Goal: Contribute content: Contribute content

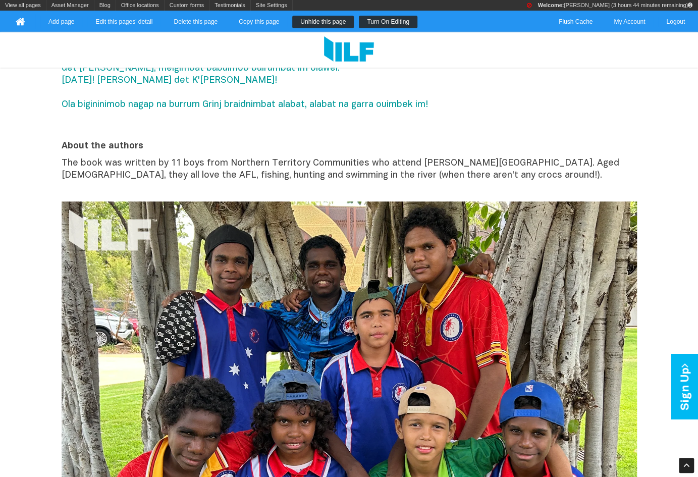
click at [385, 19] on link "Turn On Editing" at bounding box center [388, 22] width 59 height 13
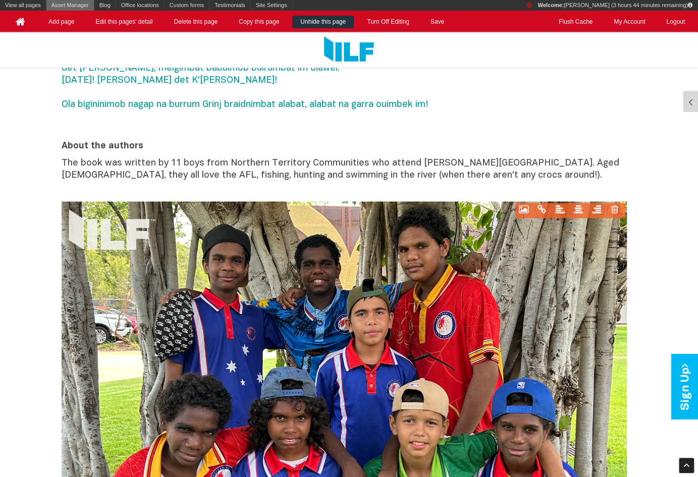
click at [65, 9] on link "Asset Manager" at bounding box center [69, 5] width 47 height 11
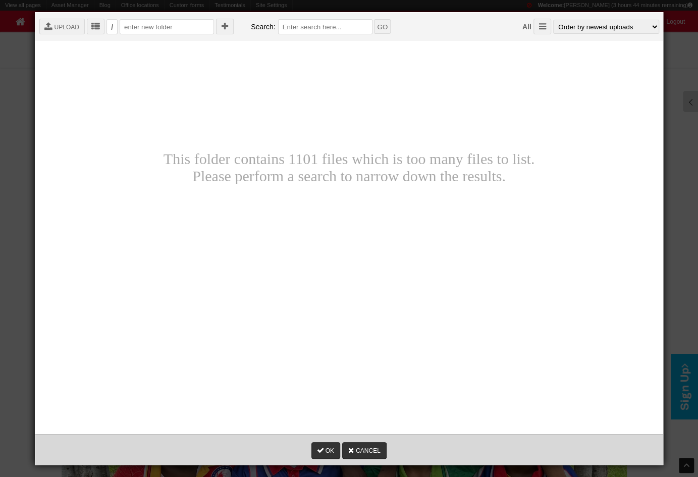
click at [70, 34] on div " UPLOAD  /  Search: GO All  Order by newest uploads Order by oldest uploads…" at bounding box center [352, 26] width 635 height 28
click at [69, 26] on link " UPLOAD" at bounding box center [61, 26] width 45 height 16
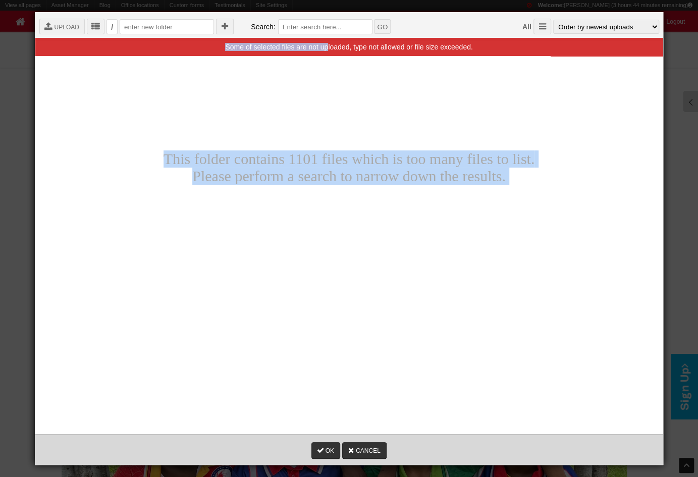
drag, startPoint x: 328, startPoint y: 45, endPoint x: 332, endPoint y: 55, distance: 10.9
click at [332, 55] on div " Root  Ambassador photos  BFC  Blogs  CTA Buttons  V2.smaller  Board  B…" at bounding box center [348, 294] width 619 height 504
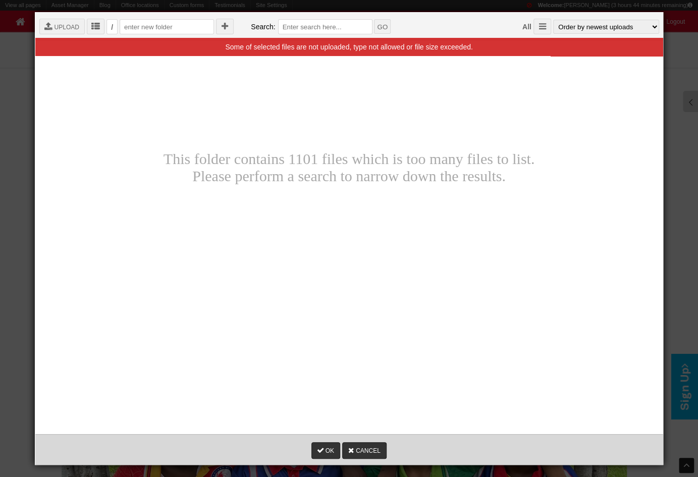
click at [332, 56] on div " Root  Ambassador photos  BFC  Blogs  CTA Buttons  V2.smaller  Board  B…" at bounding box center [348, 294] width 619 height 504
click at [62, 31] on link " UPLOAD" at bounding box center [61, 26] width 45 height 16
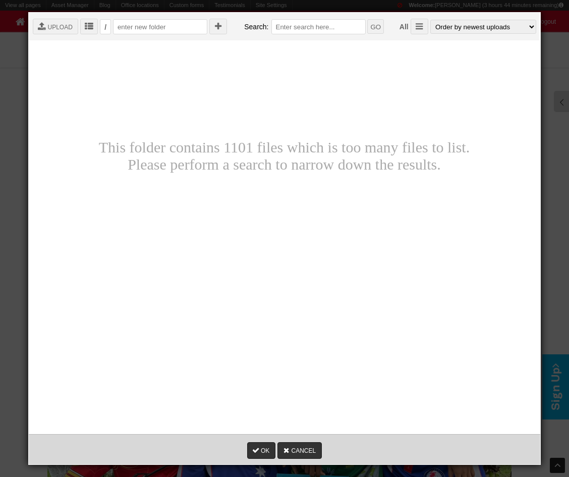
scroll to position [382, 0]
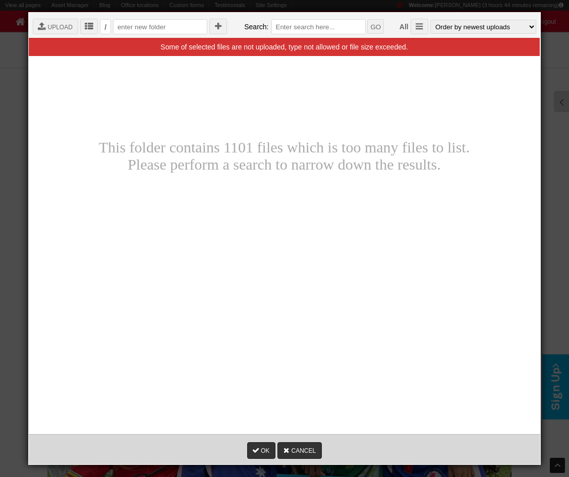
click at [316, 160] on div "This folder contains 1101 files which is too many files to list. Please perform…" at bounding box center [284, 155] width 503 height 135
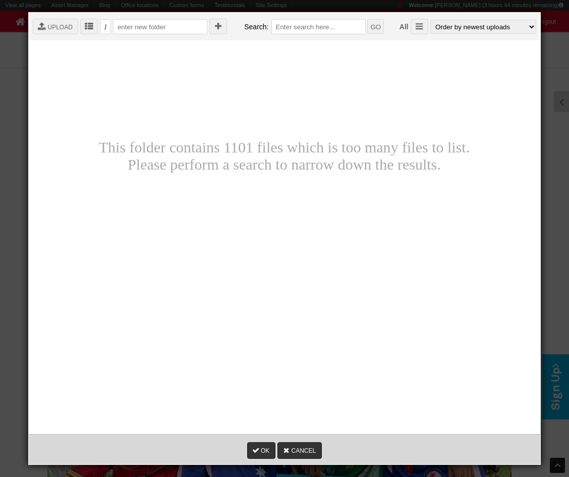
click at [287, 133] on div "This folder contains 1101 files which is too many files to list. Please perform…" at bounding box center [284, 155] width 503 height 135
click at [149, 28] on input "text" at bounding box center [160, 26] width 94 height 15
type input "CLP"
click at [271, 24] on input "text" at bounding box center [318, 26] width 94 height 15
type input "CLP"
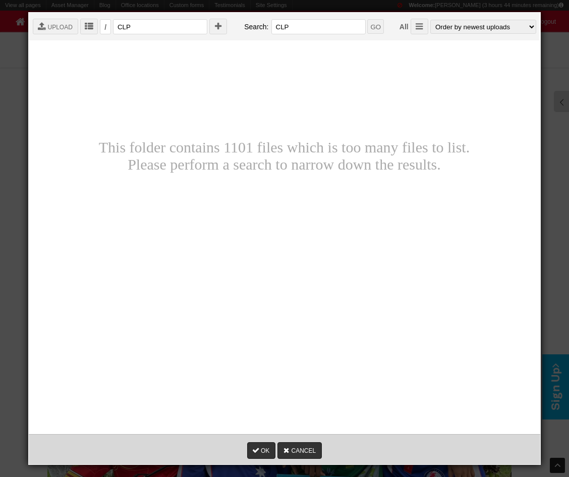
click at [367, 19] on input "GO" at bounding box center [375, 26] width 17 height 15
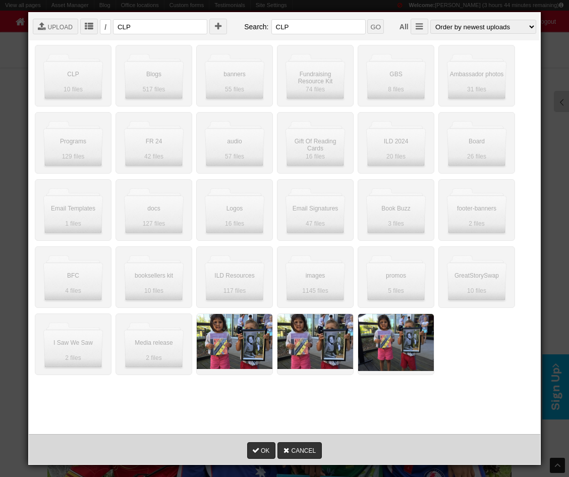
click at [146, 29] on input "CLP" at bounding box center [160, 26] width 94 height 15
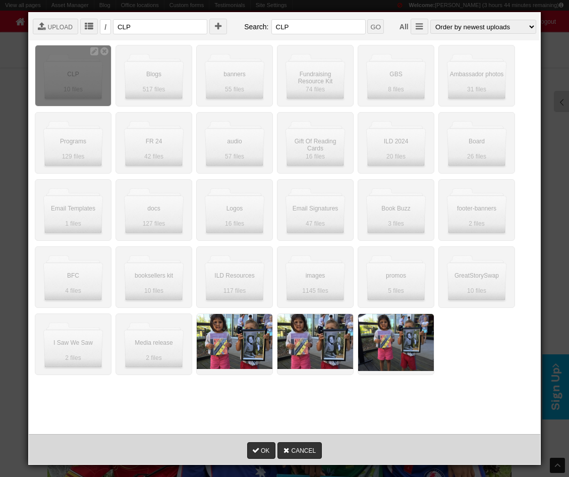
click at [77, 63] on div " " at bounding box center [73, 75] width 76 height 61
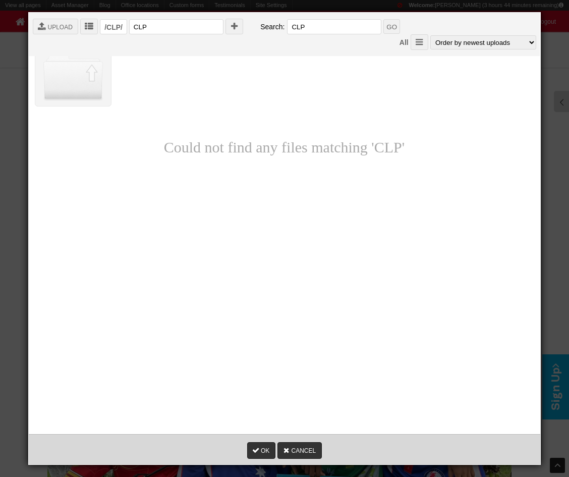
click at [121, 111] on div "Could not find any files matching 'CLP'" at bounding box center [284, 147] width 503 height 118
click at [197, 105] on div "Could not find any files matching 'CLP'" at bounding box center [284, 147] width 503 height 118
click at [200, 140] on div "Could not find any files matching 'CLP'" at bounding box center [284, 147] width 503 height 118
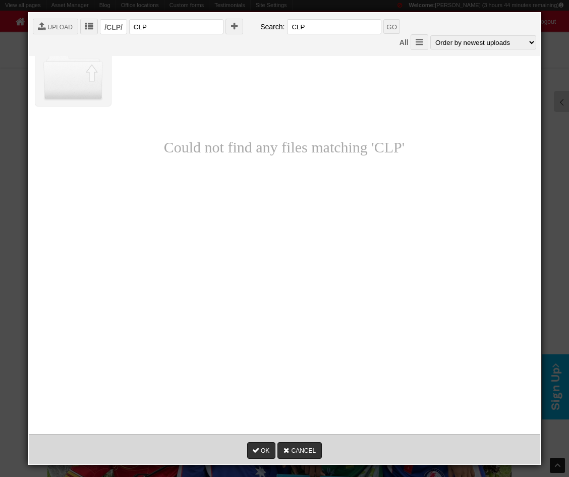
click at [271, 72] on div "Up One Level Could not find any files matching 'CLP'" at bounding box center [284, 75] width 503 height 67
drag, startPoint x: 185, startPoint y: 27, endPoint x: 114, endPoint y: 27, distance: 70.6
click at [121, 27] on div " UPLOAD  /CLP/ CLP  Search: CLP GO All  Order by newest uploads Order by ol…" at bounding box center [288, 33] width 519 height 43
type input "GRINJ"
click at [225, 32] on link "" at bounding box center [234, 26] width 18 height 16
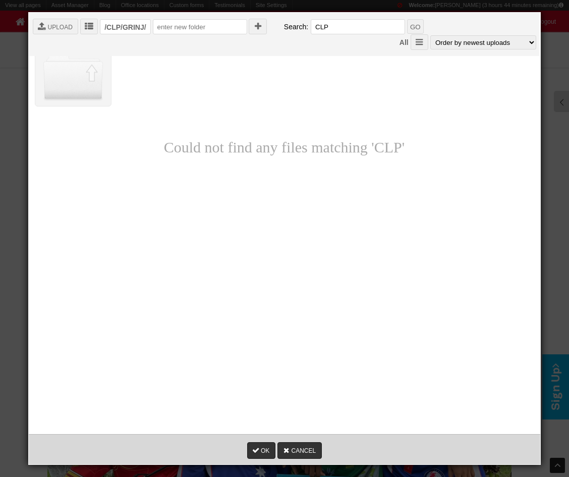
click at [213, 161] on div "Could not find any files matching 'CLP'" at bounding box center [284, 147] width 503 height 118
drag, startPoint x: 124, startPoint y: 31, endPoint x: 167, endPoint y: 29, distance: 43.4
click at [166, 31] on div " UPLOAD  /CLP/GRINJ/  Search: CLP GO All  Order by newest uploads Order by …" at bounding box center [288, 33] width 519 height 43
click at [159, 85] on div "Up One Level Could not find any files matching 'CLP'" at bounding box center [284, 75] width 503 height 67
click at [56, 36] on div " UPLOAD  /CLP/GRINJ/  Search: CLP GO All  Order by newest uploads Order by …" at bounding box center [288, 33] width 519 height 43
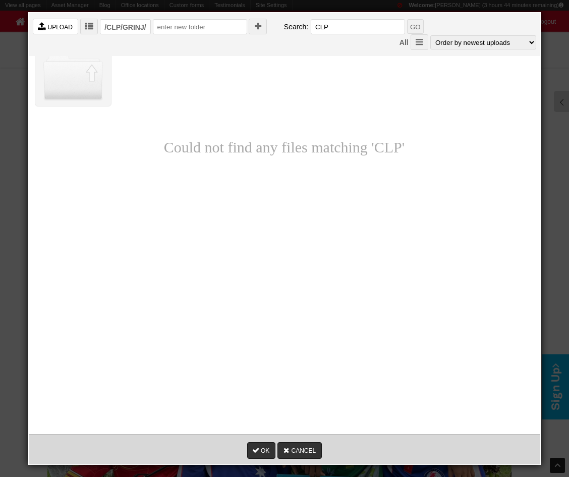
click at [55, 29] on link " UPLOAD" at bounding box center [55, 26] width 45 height 16
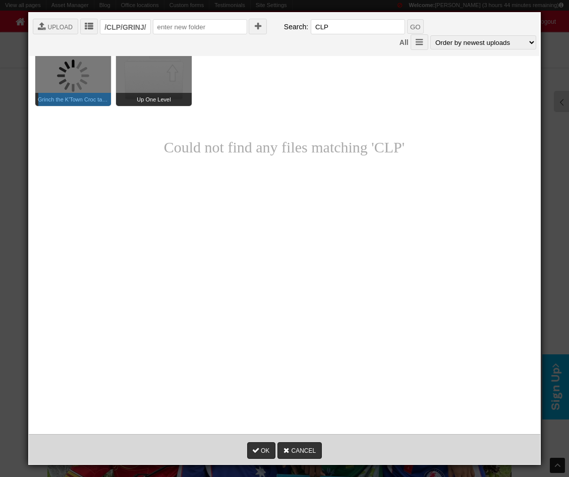
click at [173, 68] on div "Up One Level" at bounding box center [154, 75] width 76 height 61
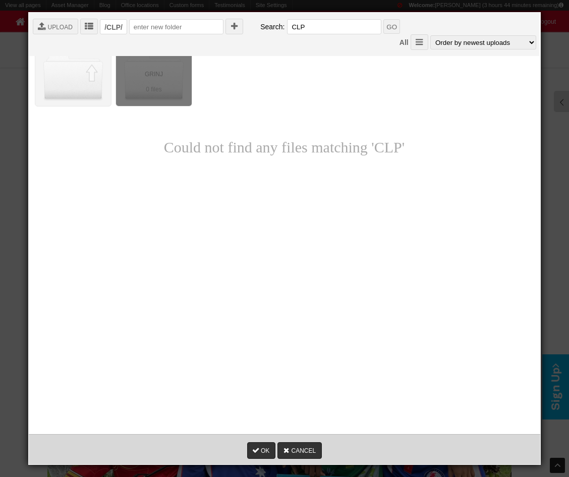
click at [144, 77] on div " " at bounding box center [154, 75] width 76 height 61
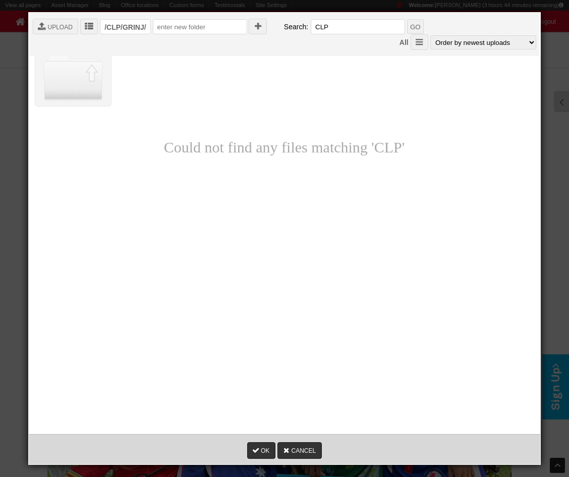
click at [145, 110] on div "Could not find any files matching 'CLP'" at bounding box center [284, 147] width 503 height 118
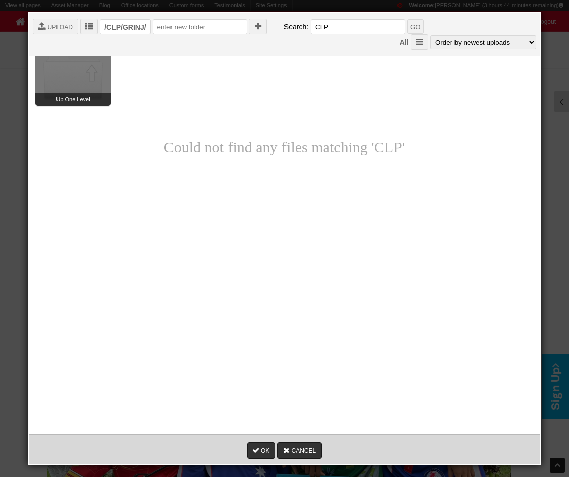
click at [73, 60] on div "Up One Level" at bounding box center [73, 75] width 76 height 61
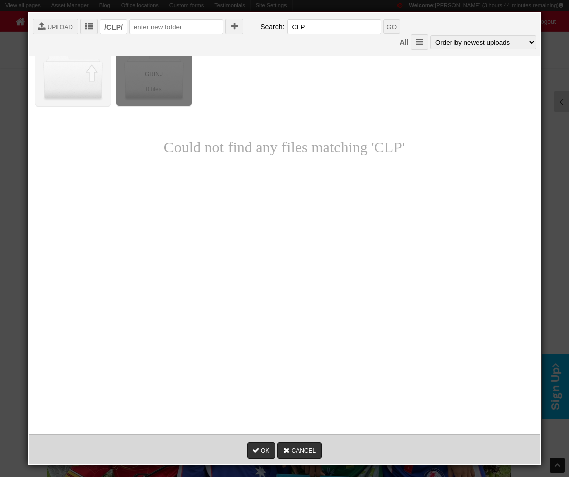
click at [151, 84] on div " " at bounding box center [154, 75] width 76 height 61
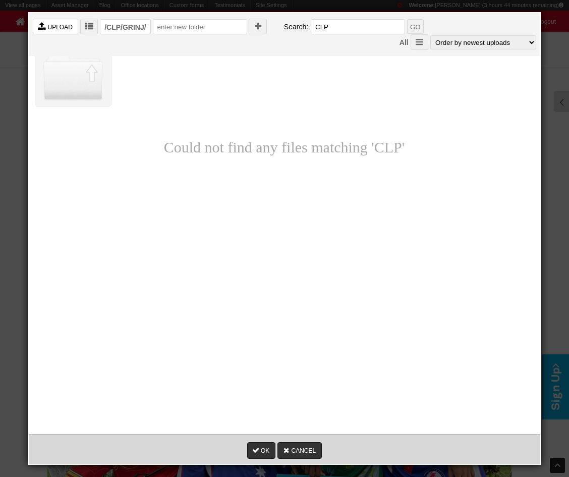
click at [68, 30] on link " UPLOAD" at bounding box center [55, 26] width 45 height 16
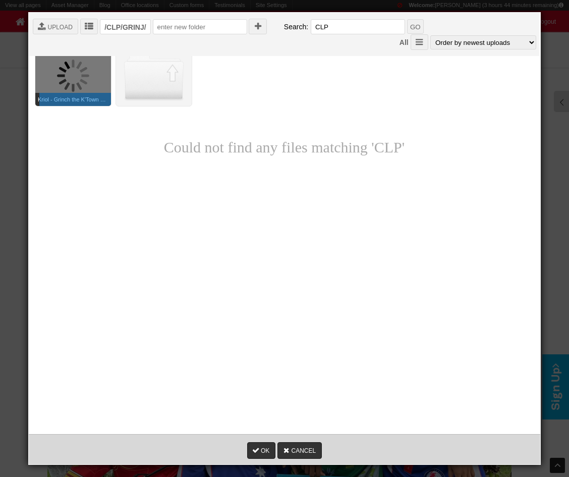
click at [129, 26] on div "/CLP/GRINJ/" at bounding box center [125, 26] width 50 height 15
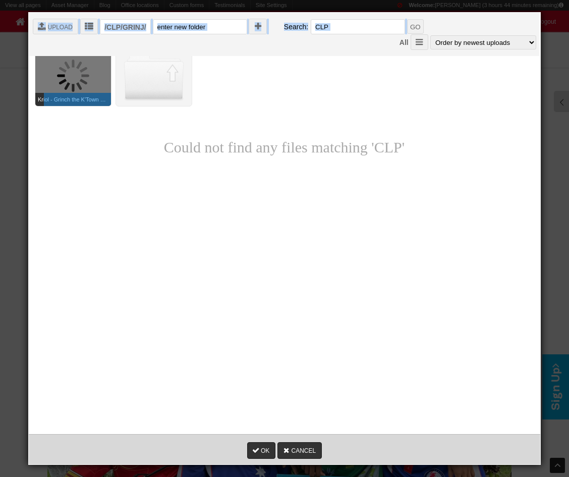
click at [129, 26] on div "/CLP/GRINJ/" at bounding box center [125, 26] width 50 height 15
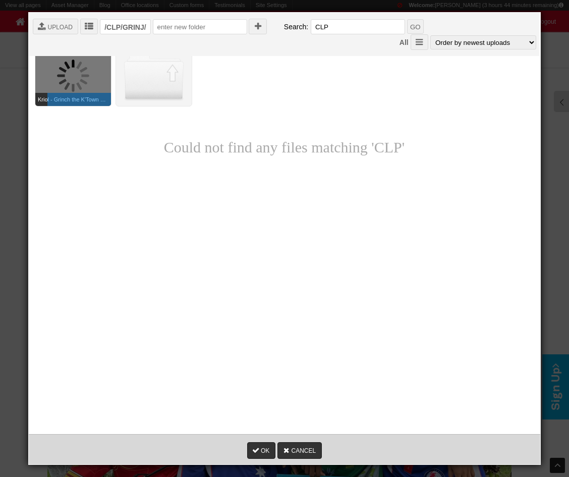
click at [84, 74] on div "16% Kriol - Grinch the K'Town Croc .mp3 Abort" at bounding box center [73, 75] width 76 height 61
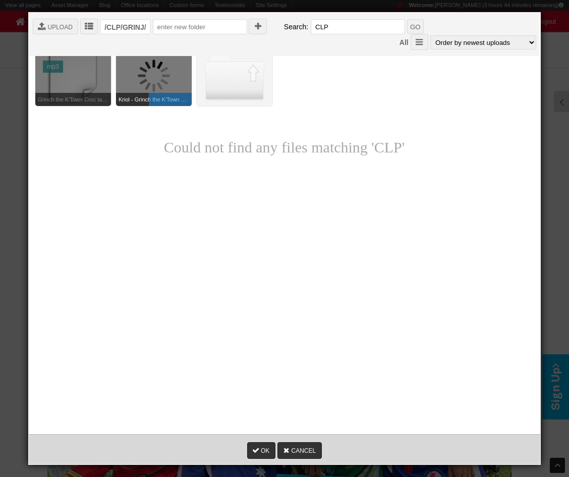
click at [68, 51] on icon at bounding box center [66, 51] width 9 height 9
click at [93, 52] on icon "" at bounding box center [94, 50] width 9 height 9
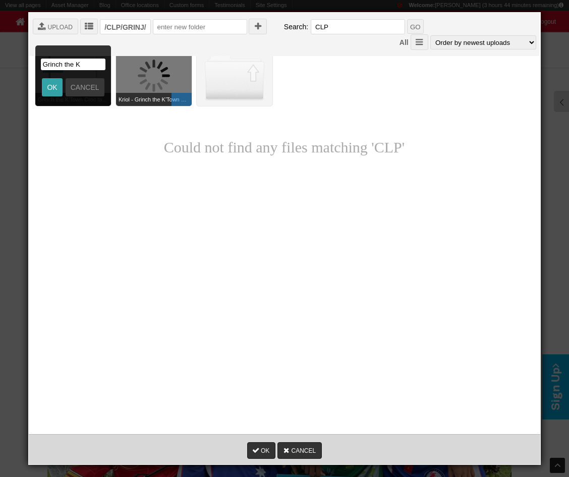
click at [53, 84] on link "OK" at bounding box center [52, 87] width 20 height 18
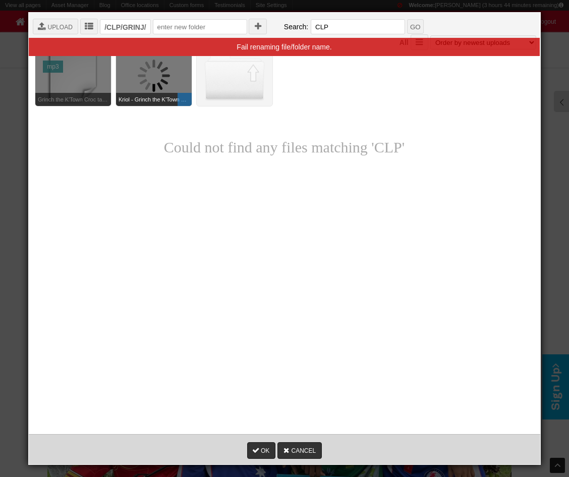
click at [96, 137] on div "Could not find any files matching 'CLP'" at bounding box center [284, 147] width 503 height 118
click at [81, 67] on div " " at bounding box center [73, 75] width 76 height 61
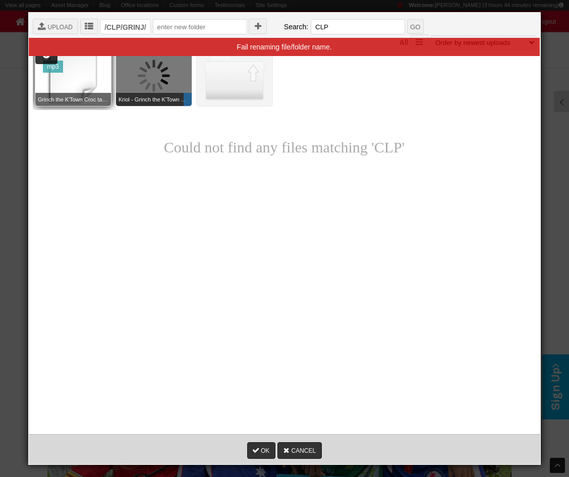
click at [93, 54] on div "Fail renaming file/folder name." at bounding box center [284, 46] width 511 height 18
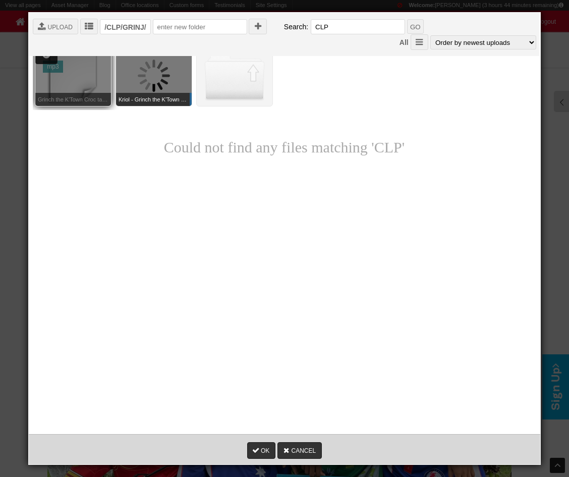
click at [66, 51] on icon at bounding box center [66, 51] width 9 height 9
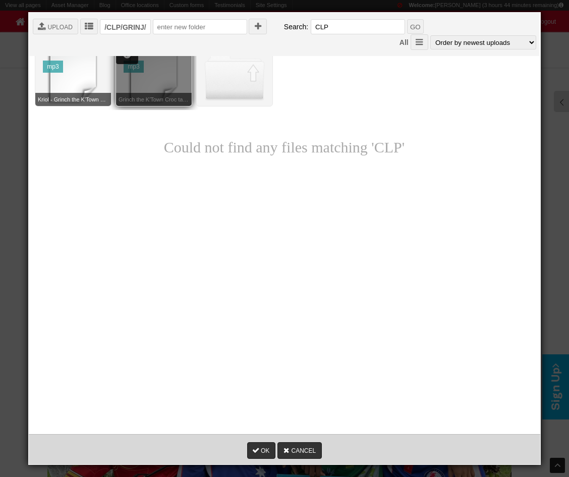
click at [146, 50] on icon at bounding box center [147, 51] width 9 height 9
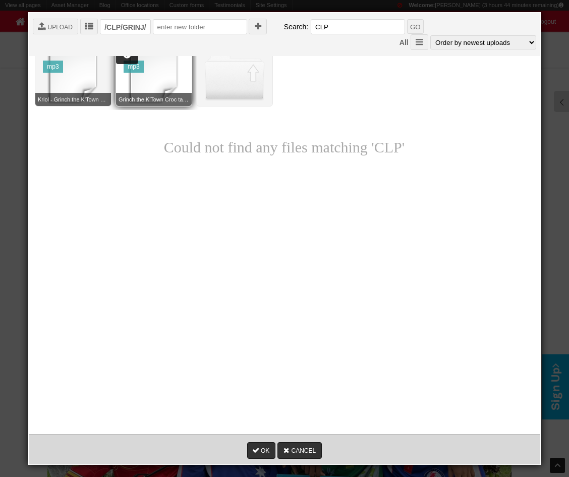
click at [530, 221] on div " Root  Ambassador photos  BFC  Blogs  CTA Buttons  V2.smaller  Board  B…" at bounding box center [284, 294] width 503 height 504
click at [302, 443] on link "CANCEL" at bounding box center [299, 450] width 44 height 17
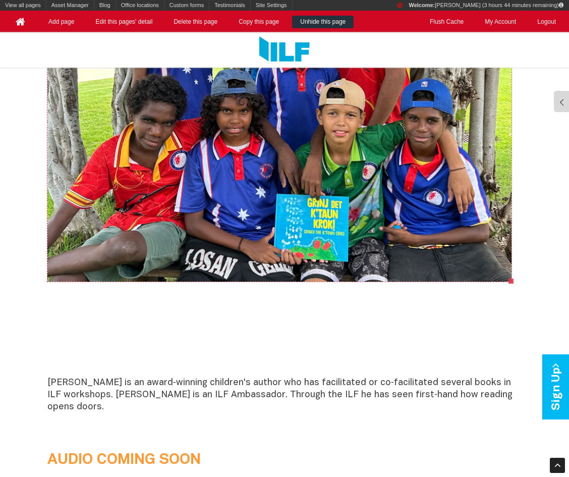
scroll to position [682, 0]
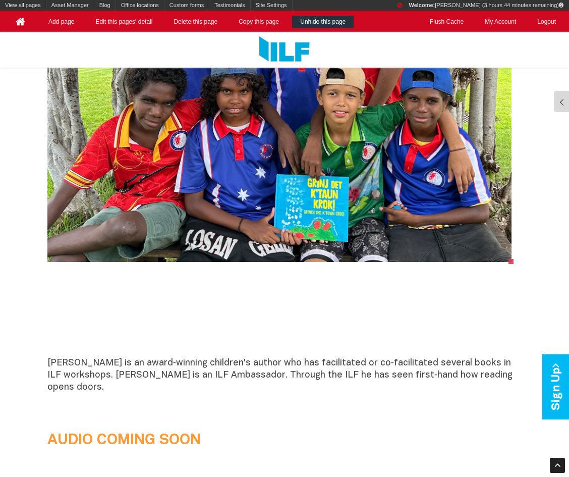
click at [149, 433] on b "AUDIO COMING SOON" at bounding box center [123, 440] width 153 height 14
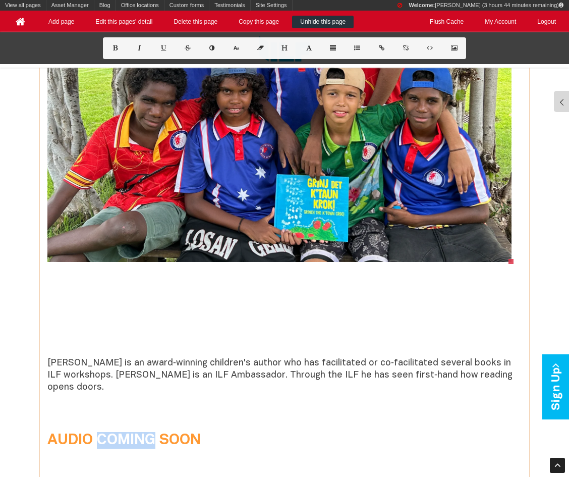
click at [149, 433] on b "AUDIO COMING SOON" at bounding box center [123, 440] width 153 height 14
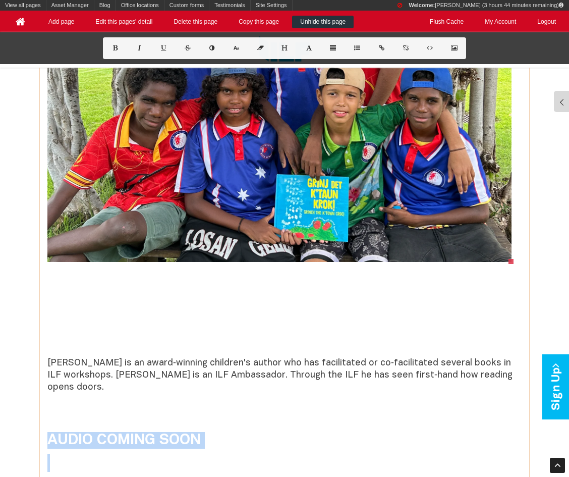
click at [149, 433] on b "AUDIO COMING SOON" at bounding box center [123, 440] width 153 height 14
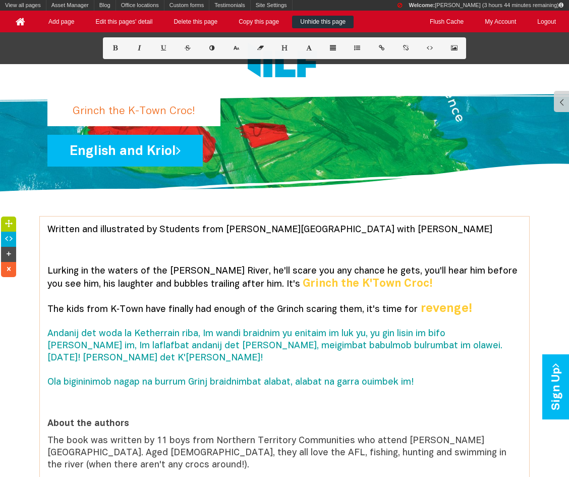
scroll to position [120, 0]
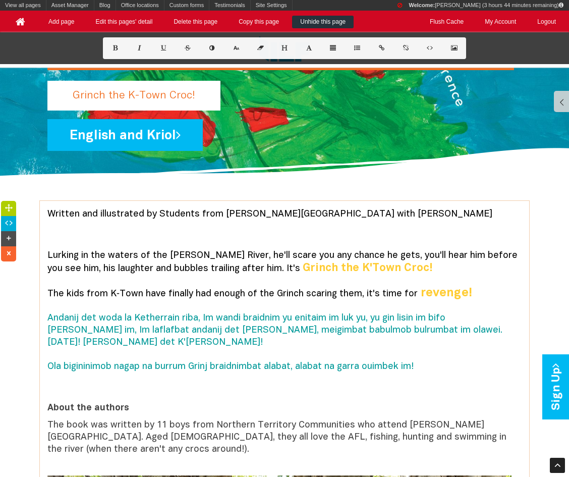
click at [7, 235] on icon at bounding box center [9, 238] width 11 height 7
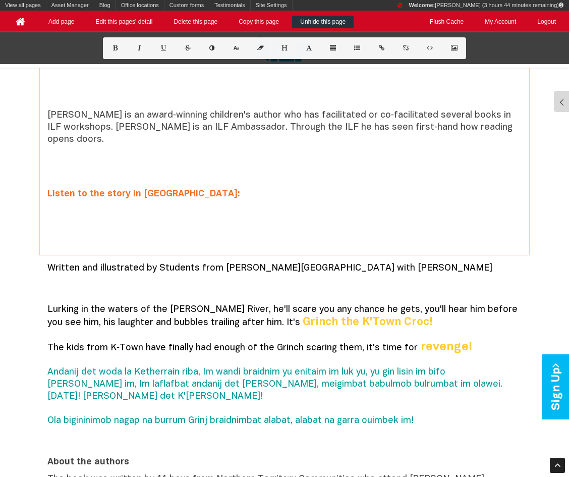
scroll to position [930, 0]
click at [88, 263] on p "Written and illustrated by Students from [PERSON_NAME][GEOGRAPHIC_DATA] with [P…" at bounding box center [284, 280] width 474 height 36
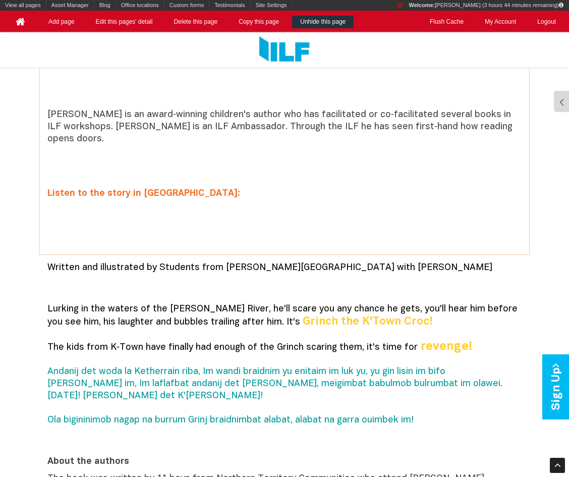
drag, startPoint x: 46, startPoint y: 165, endPoint x: 133, endPoint y: 165, distance: 86.8
click at [133, 189] on span "Listen to the story in [GEOGRAPHIC_DATA]:" at bounding box center [143, 193] width 193 height 9
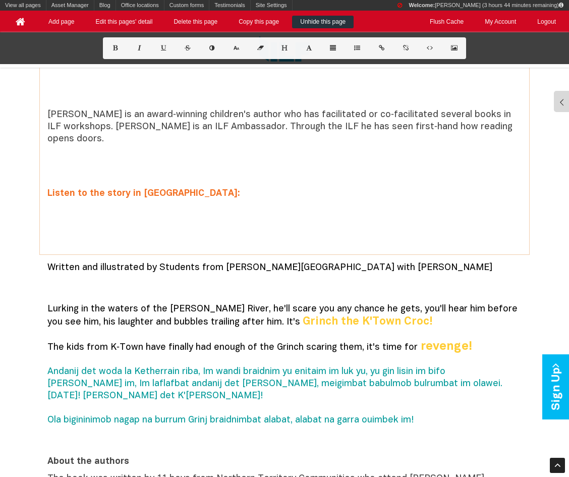
click at [133, 189] on span "Listen to the story in [GEOGRAPHIC_DATA]:" at bounding box center [143, 193] width 193 height 9
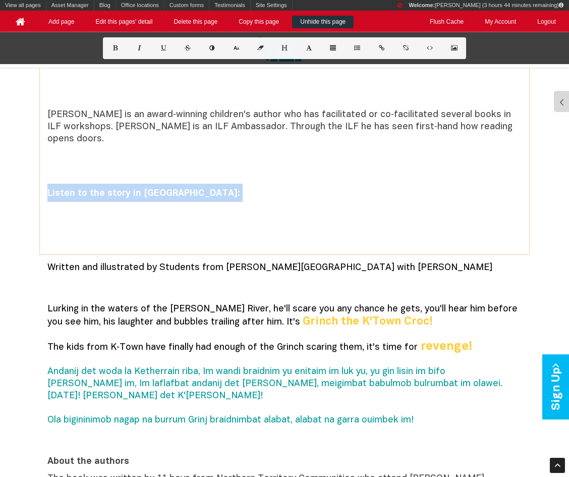
copy span "Listen to the story in [GEOGRAPHIC_DATA]:"
click at [51, 262] on p "Written and illustrated by Students from [PERSON_NAME][GEOGRAPHIC_DATA] with [P…" at bounding box center [284, 280] width 474 height 36
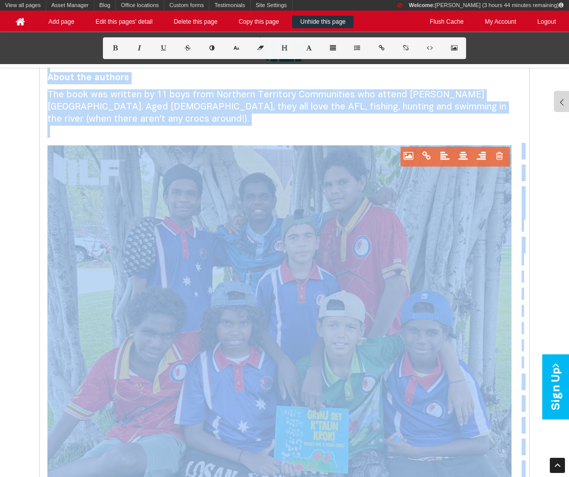
scroll to position [1961, 0]
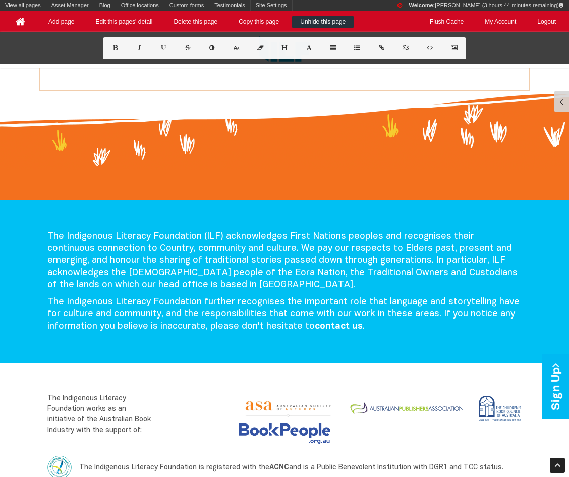
drag, startPoint x: 47, startPoint y: 242, endPoint x: 94, endPoint y: 45, distance: 201.6
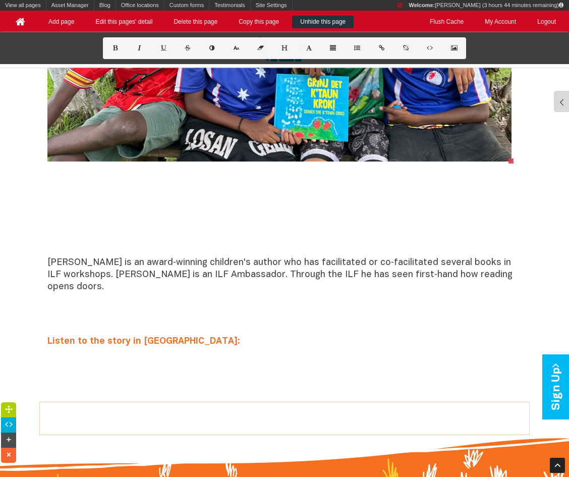
scroll to position [762, 0]
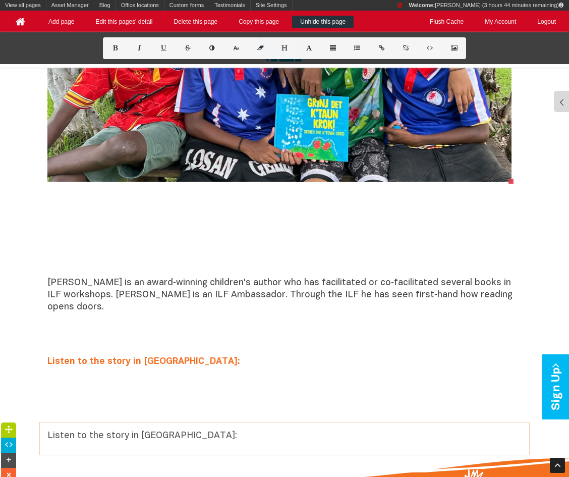
click at [98, 430] on p "Listen to the story in [GEOGRAPHIC_DATA]:" at bounding box center [284, 436] width 474 height 12
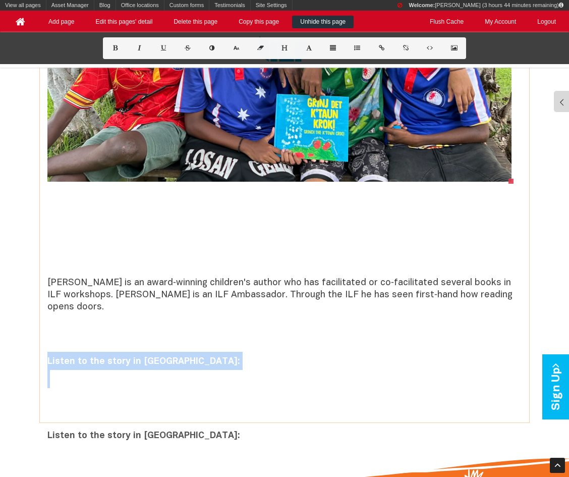
drag, startPoint x: 73, startPoint y: 370, endPoint x: 45, endPoint y: 329, distance: 49.1
copy span "Listen to the story in [GEOGRAPHIC_DATA]:"
click at [119, 431] on b "Listen to the story in [GEOGRAPHIC_DATA]:" at bounding box center [143, 435] width 193 height 9
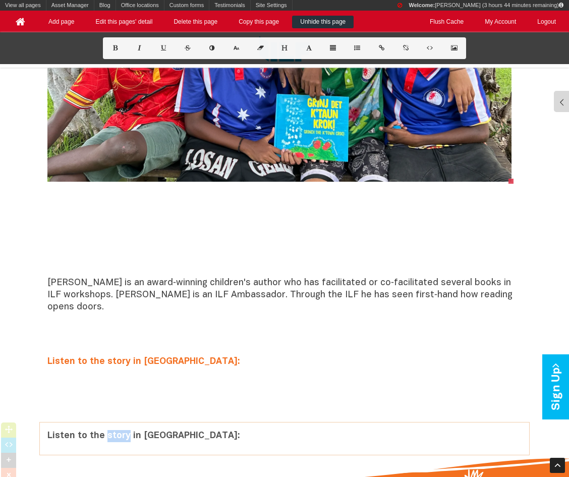
click at [119, 431] on b "Listen to the story in [GEOGRAPHIC_DATA]:" at bounding box center [143, 435] width 193 height 9
click at [119, 430] on p "Listen to the story in [GEOGRAPHIC_DATA]:" at bounding box center [284, 436] width 474 height 12
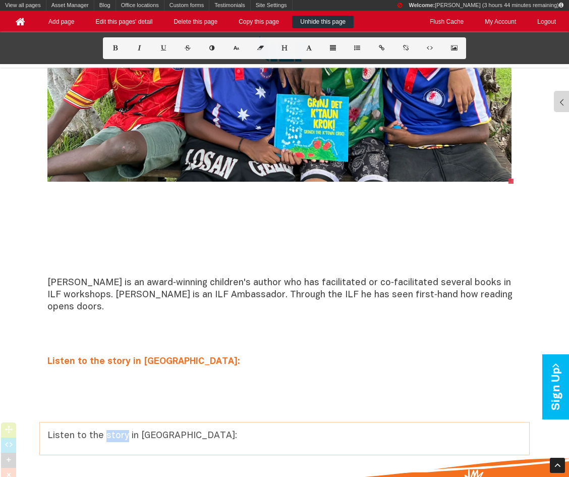
click at [119, 430] on p "Listen to the story in [GEOGRAPHIC_DATA]:" at bounding box center [284, 436] width 474 height 12
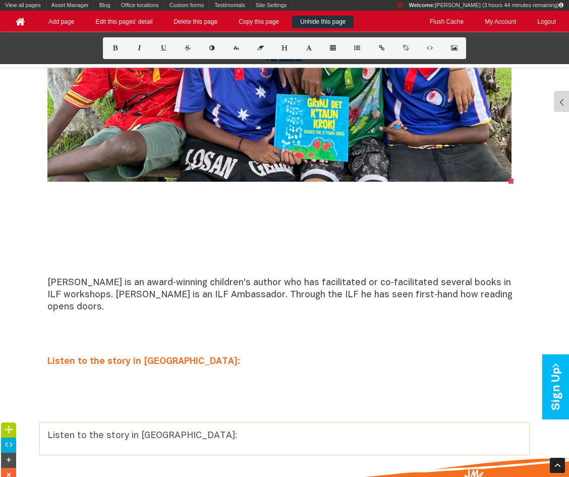
click at [119, 430] on p "Listen to the story in [GEOGRAPHIC_DATA]:" at bounding box center [284, 436] width 474 height 12
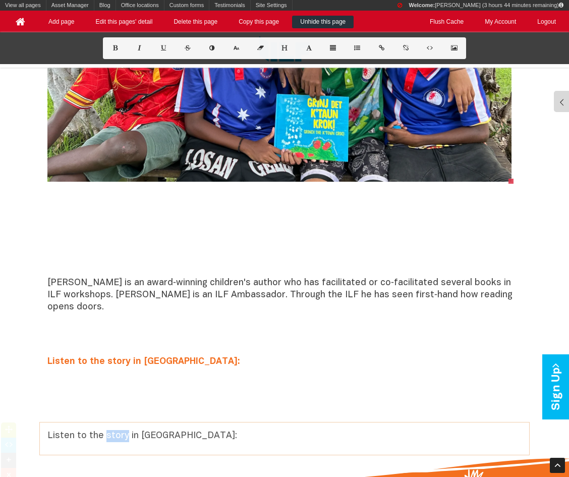
click at [119, 430] on p "Listen to the story in [GEOGRAPHIC_DATA]:" at bounding box center [284, 436] width 474 height 12
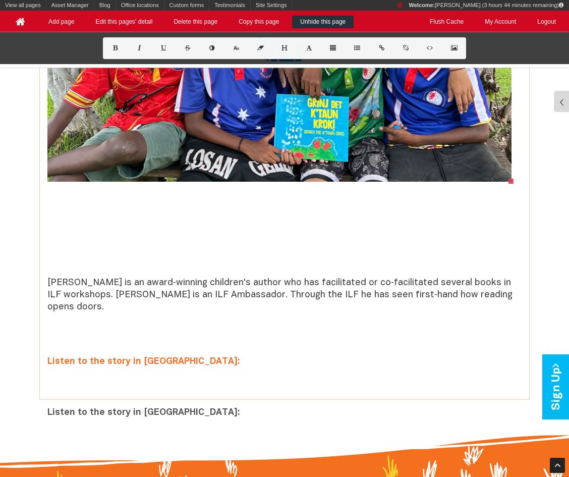
click at [91, 357] on span "Listen to the story in [GEOGRAPHIC_DATA]:" at bounding box center [143, 361] width 193 height 9
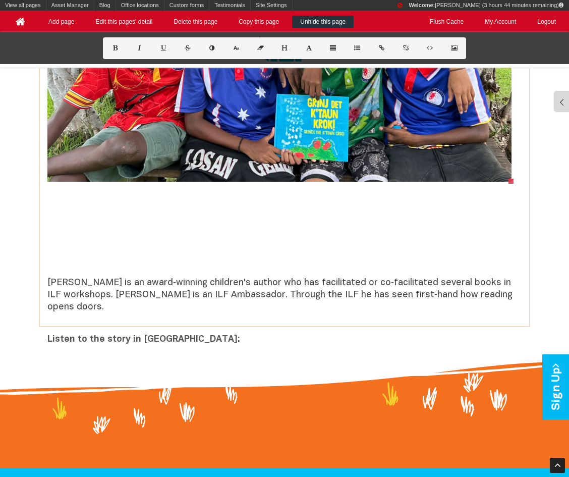
click at [90, 335] on b "Listen to the story in [GEOGRAPHIC_DATA]:" at bounding box center [143, 339] width 193 height 9
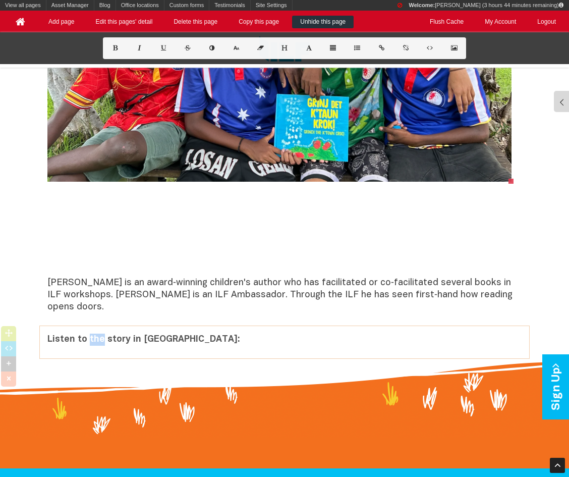
click at [90, 335] on b "Listen to the story in [GEOGRAPHIC_DATA]:" at bounding box center [143, 339] width 193 height 9
click at [208, 51] on button at bounding box center [212, 48] width 24 height 22
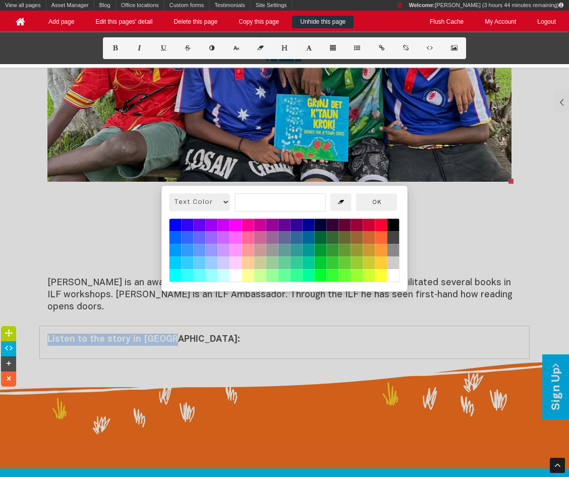
click at [381, 252] on button at bounding box center [381, 250] width 12 height 13
type input "rgb(255, 153, 51)"
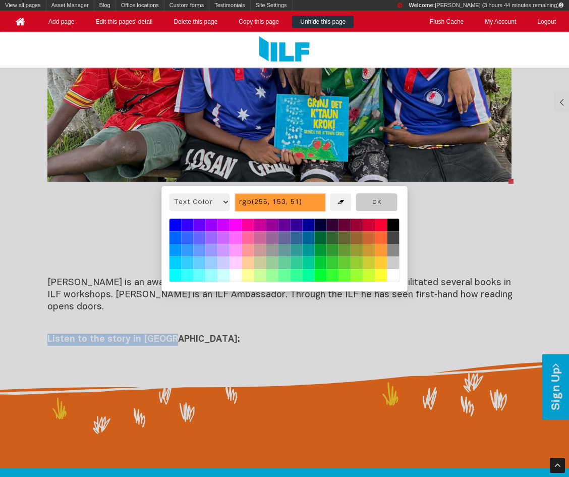
click at [380, 202] on button "OK" at bounding box center [376, 202] width 41 height 18
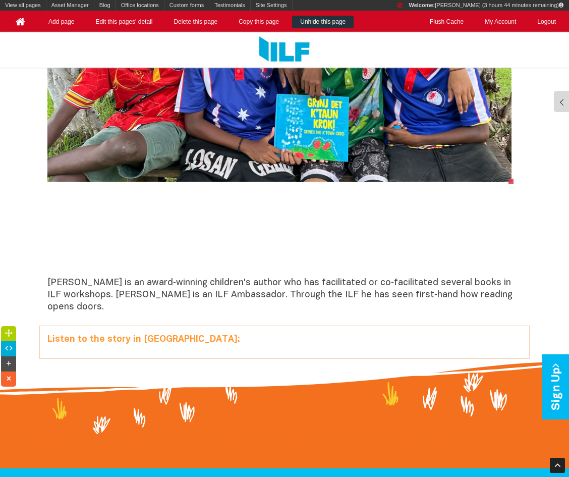
click at [310, 326] on div "Listen to the story in [GEOGRAPHIC_DATA]:" at bounding box center [284, 342] width 489 height 32
click at [275, 333] on p "Listen to the story in [GEOGRAPHIC_DATA]:" at bounding box center [284, 339] width 474 height 12
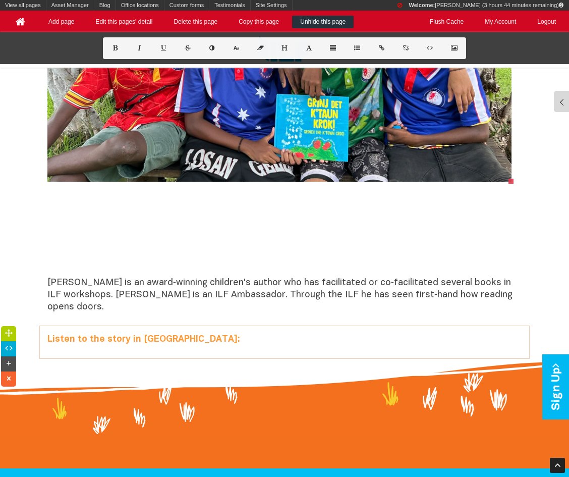
click at [272, 333] on p "Listen to the story in [GEOGRAPHIC_DATA]:" at bounding box center [284, 339] width 474 height 12
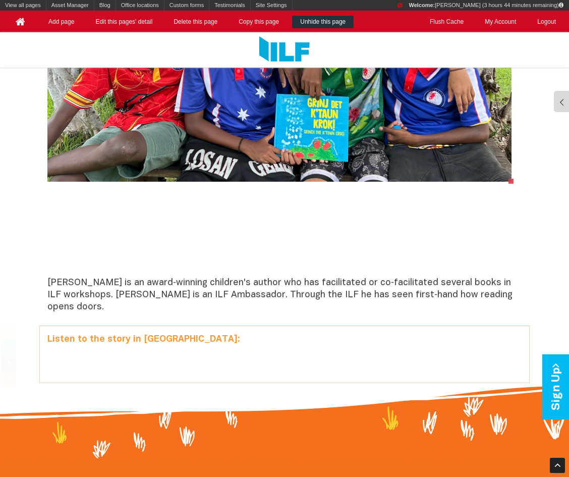
click at [7, 345] on icon at bounding box center [9, 348] width 11 height 7
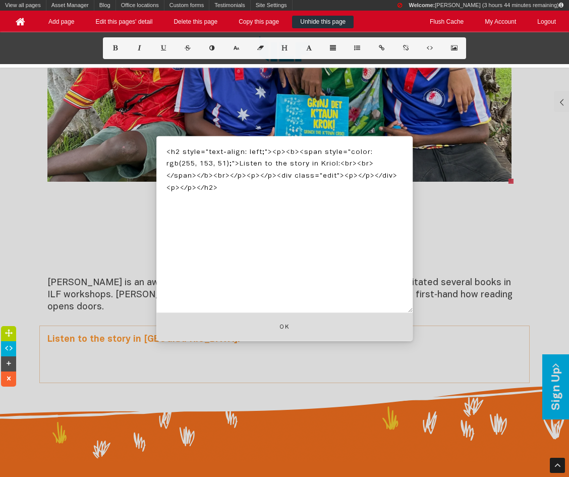
click at [237, 215] on textarea "<h2 style="text-align: left;"><p><b><span style="color: rgb(255, 153, 51);">Lis…" at bounding box center [284, 224] width 256 height 177
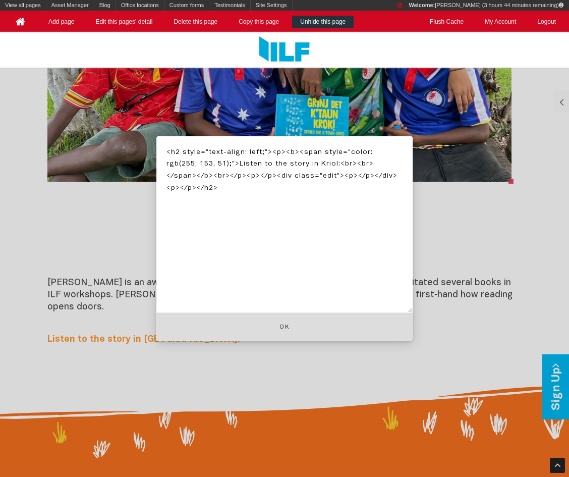
paste textarea "<p><audio controls="">&nbsp; <source src="https://www.indigenousliteracyfoundat…"
drag, startPoint x: 187, startPoint y: 212, endPoint x: 165, endPoint y: 247, distance: 41.4
click at [165, 247] on textarea "<h2 style="text-align: left;"><p><b><span style="color: rgb(255, 153, 51);">Lis…" at bounding box center [284, 224] width 256 height 177
click at [193, 209] on textarea "<h2 style="text-align: left;"><p><b><span style="color: rgb(255, 153, 51);">Lis…" at bounding box center [284, 224] width 256 height 177
drag, startPoint x: 187, startPoint y: 209, endPoint x: 403, endPoint y: 234, distance: 216.8
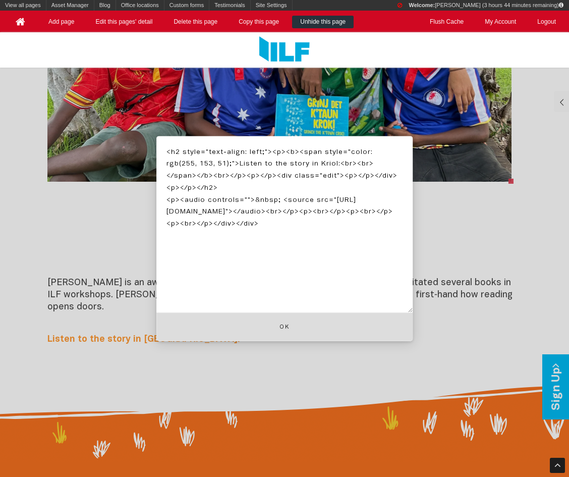
click at [403, 234] on textarea "<h2 style="text-align: left;"><p><b><span style="color: rgb(255, 153, 51);">Lis…" at bounding box center [284, 224] width 256 height 177
type textarea "<h2 style="text-align: left;"><p><b><span style="color: rgb(255, 153, 51);">Lis…"
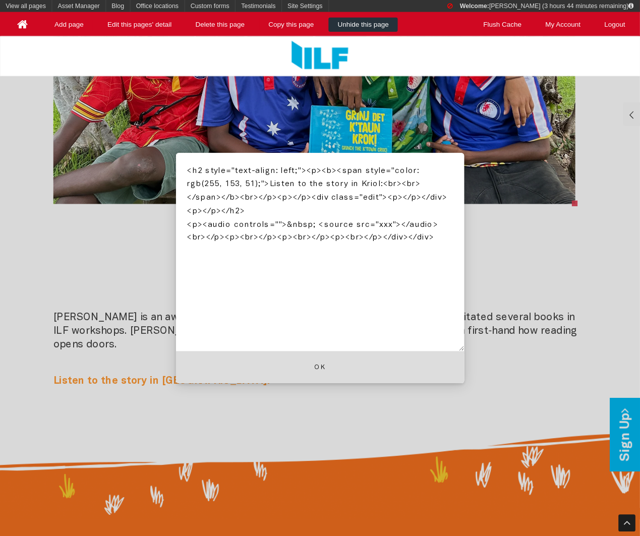
scroll to position [761, 0]
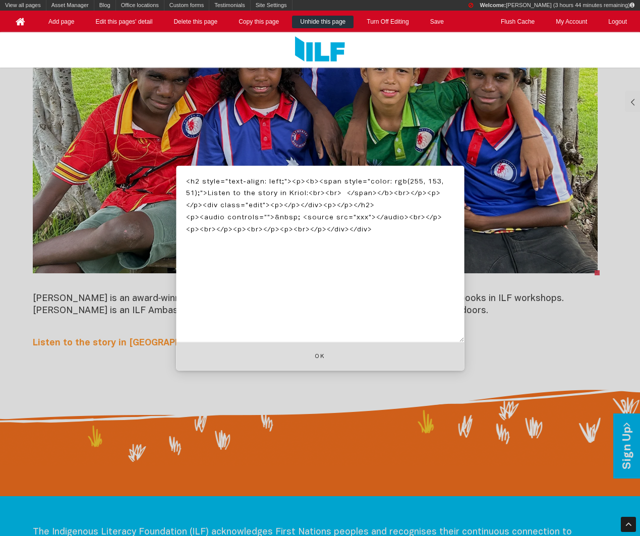
click at [298, 256] on textarea "<h2 style="text-align: left;"><p><b><span style="color: rgb(255, 153, 51);">Lis…" at bounding box center [320, 253] width 288 height 177
click at [315, 359] on button "Ok" at bounding box center [320, 356] width 288 height 29
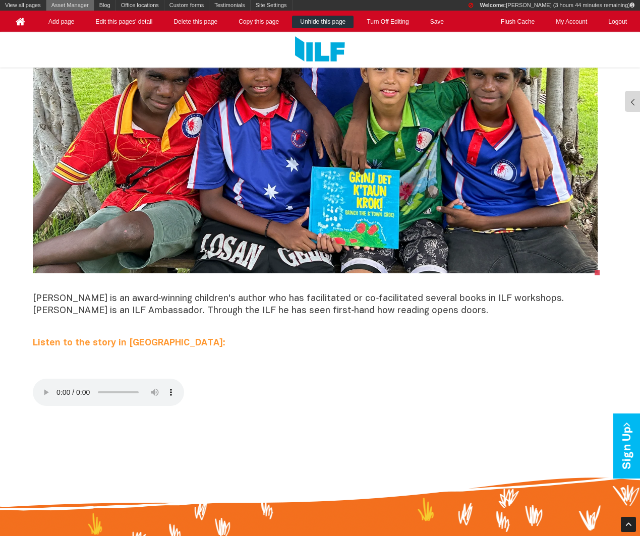
click at [62, 5] on link "Asset Manager" at bounding box center [69, 5] width 47 height 11
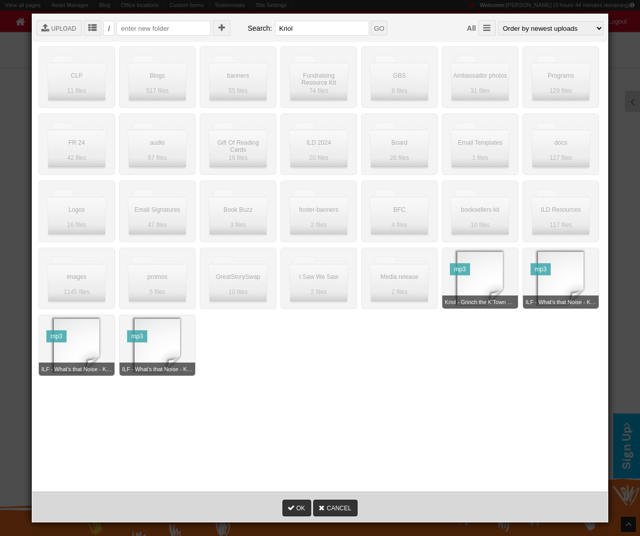
scroll to position [86, 0]
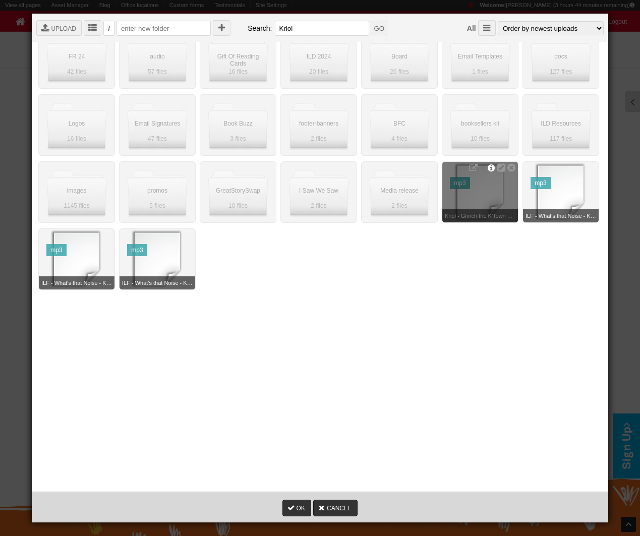
click at [490, 168] on icon at bounding box center [491, 167] width 7 height 9
click at [490, 168] on body " UPLOAD  /  Search: Kriol GO All  Order by newest uploads Order by oldest u…" at bounding box center [319, 210] width 567 height 504
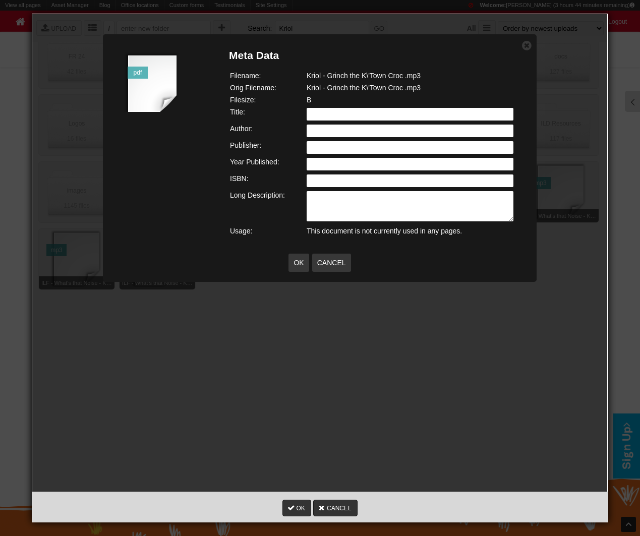
click at [375, 109] on input "text" at bounding box center [410, 113] width 207 height 13
type input "K"
type input "Kriol - Grinch the K'Town Croc - Audio"
click at [392, 124] on td at bounding box center [412, 132] width 211 height 16
click at [395, 135] on input "text" at bounding box center [410, 130] width 207 height 13
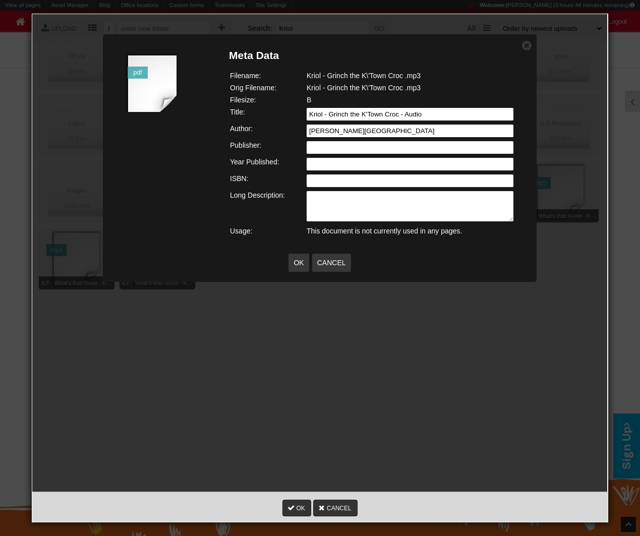
type input "Katherine High School"
type input "2"
type input "ILF"
type input "2025"
click at [365, 189] on table "Filename: Kriol - Grinch the K\'Town Croc .mp3 Orig Filename: Kriol - Grinch th…" at bounding box center [374, 154] width 290 height 168
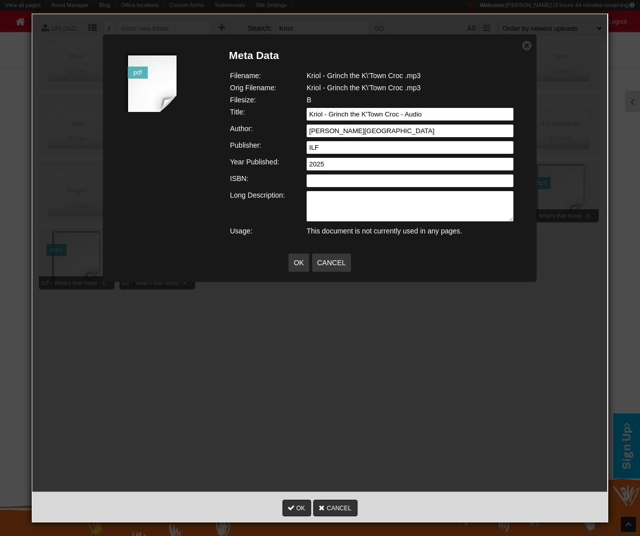
click at [365, 182] on input "text" at bounding box center [410, 180] width 207 height 13
paste input "9781923179462"
type input "9781923179462"
click at [402, 198] on textarea at bounding box center [410, 206] width 207 height 30
click at [319, 194] on textarea at bounding box center [410, 206] width 207 height 30
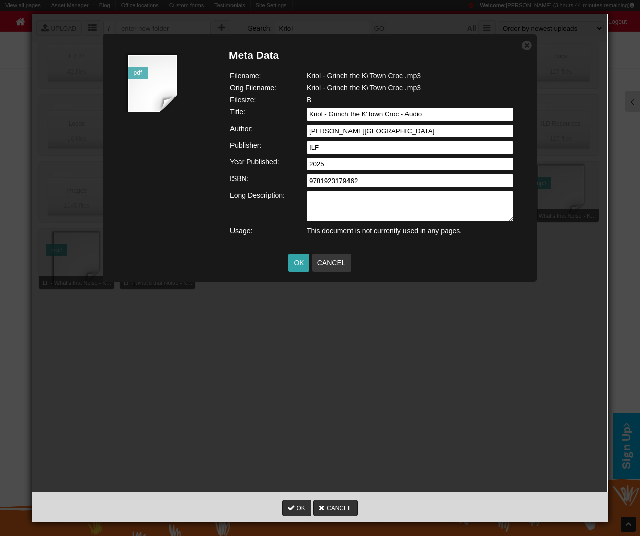
click at [304, 260] on link "OK" at bounding box center [299, 262] width 20 height 18
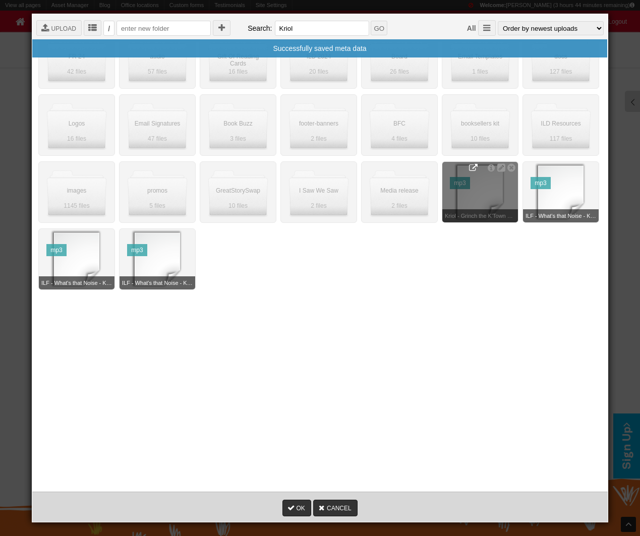
click at [474, 163] on icon at bounding box center [473, 167] width 9 height 9
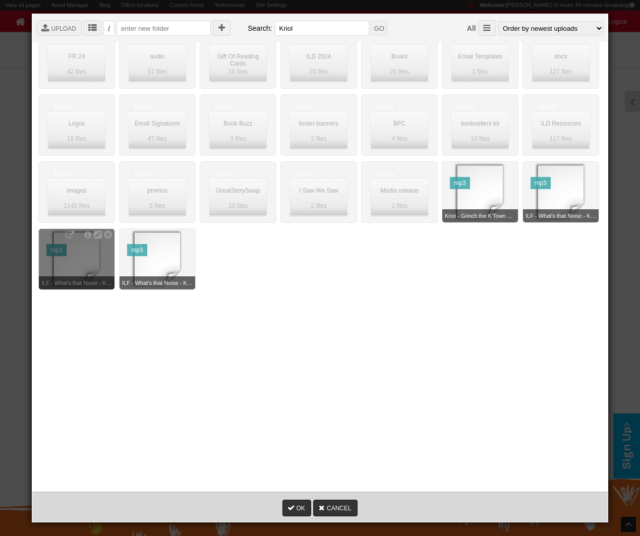
click at [68, 228] on div "mp3 ILF - What's that Noise - KRIOL20220309151721.mp3   " at bounding box center [76, 259] width 77 height 62
click at [70, 235] on icon at bounding box center [70, 235] width 9 height 9
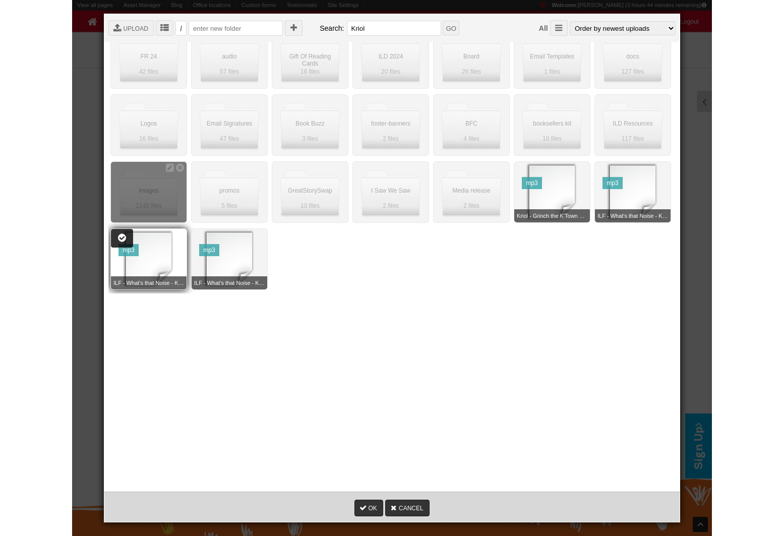
scroll to position [817, 0]
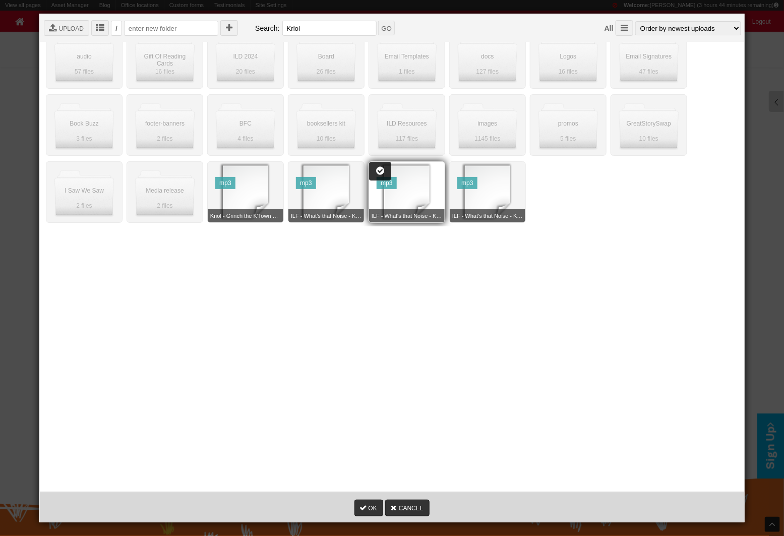
click at [697, 285] on div " Root  Ambassador photos  BFC  Blogs  CTA Buttons  V2.smaller  Board  B…" at bounding box center [391, 210] width 697 height 504
click at [430, 476] on div "OK CANCEL" at bounding box center [392, 507] width 705 height 30
click at [422, 476] on link "CANCEL" at bounding box center [407, 508] width 44 height 17
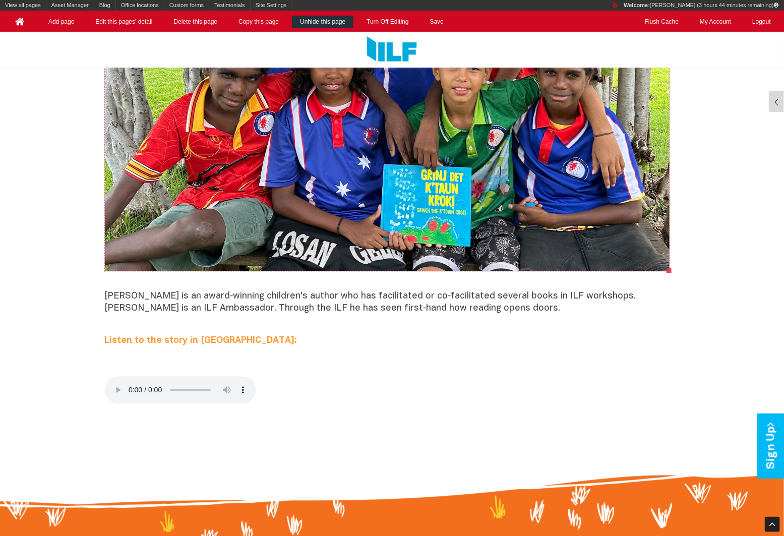
scroll to position [841, 0]
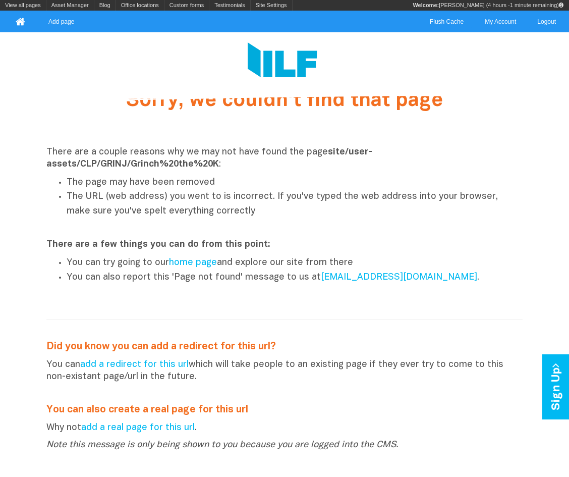
click at [186, 206] on li "The URL (web address) you went to is incorrect. If you've typed the web address…" at bounding box center [295, 204] width 456 height 29
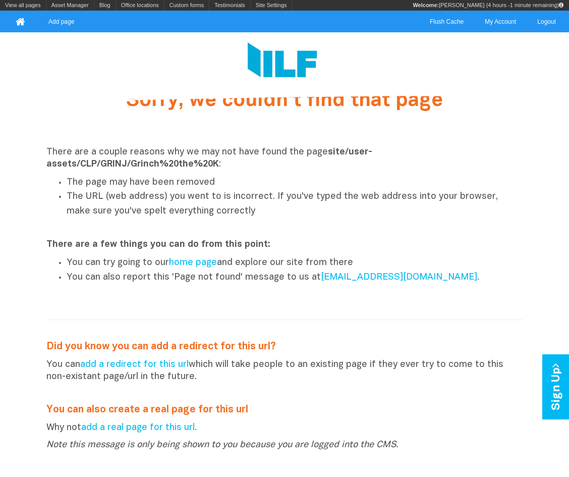
click at [186, 206] on li "The URL (web address) you went to is incorrect. If you've typed the web address…" at bounding box center [295, 204] width 456 height 29
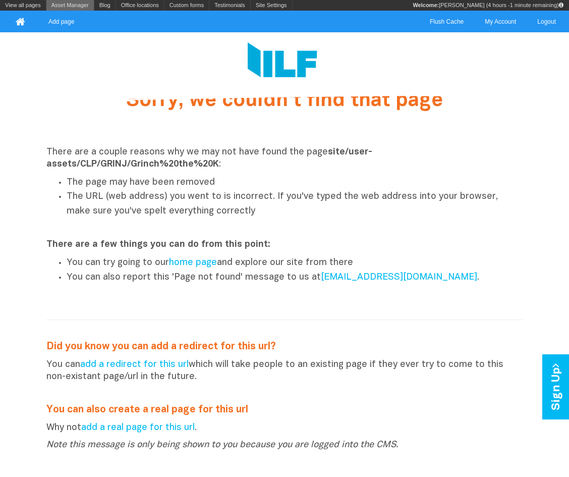
click at [62, 4] on link "Asset Manager" at bounding box center [69, 5] width 47 height 11
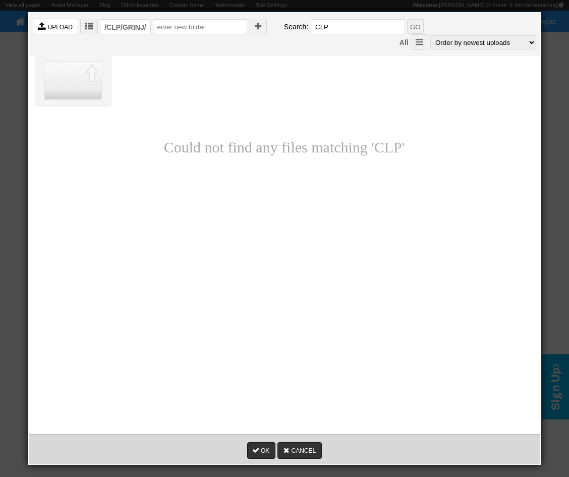
click at [68, 31] on link " UPLOAD" at bounding box center [55, 26] width 45 height 16
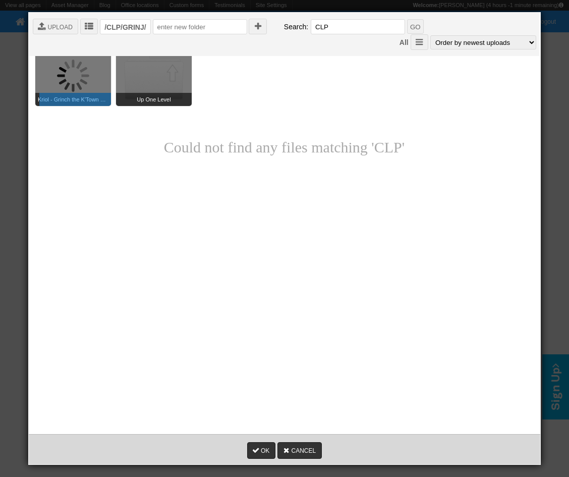
click at [143, 72] on div "Up One Level" at bounding box center [154, 75] width 76 height 61
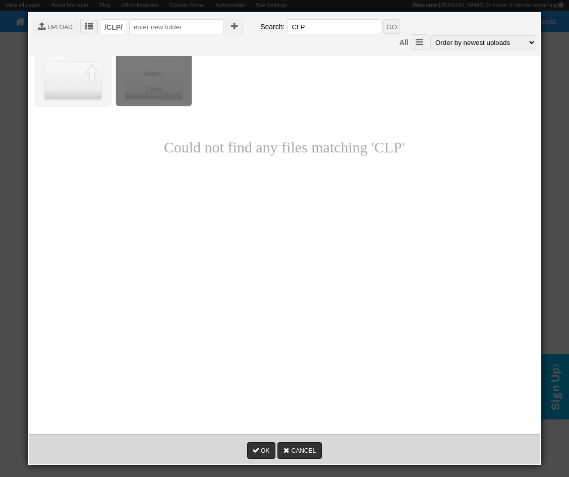
click at [138, 61] on div " " at bounding box center [154, 75] width 76 height 61
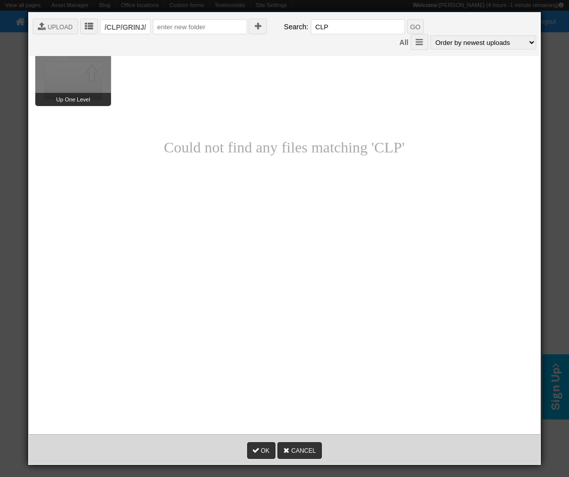
click at [69, 60] on div "Up One Level" at bounding box center [73, 75] width 76 height 61
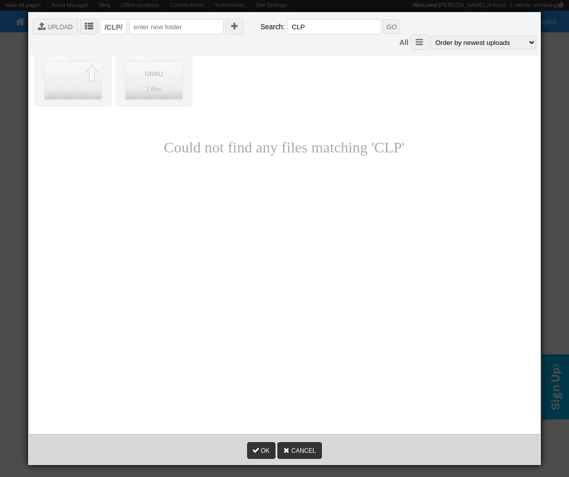
click at [69, 60] on div "Up One Level" at bounding box center [73, 75] width 76 height 61
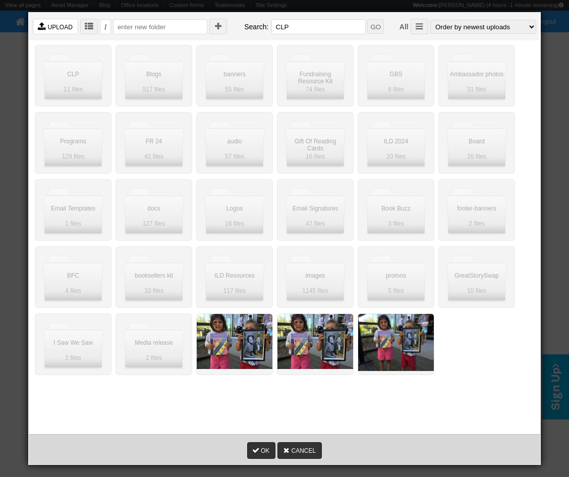
click at [44, 26] on icon "" at bounding box center [41, 26] width 9 height 9
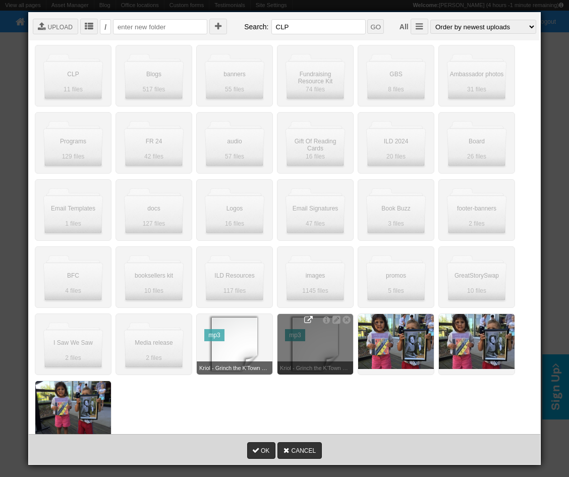
click at [310, 320] on icon at bounding box center [308, 319] width 9 height 9
click at [310, 318] on icon at bounding box center [308, 319] width 9 height 9
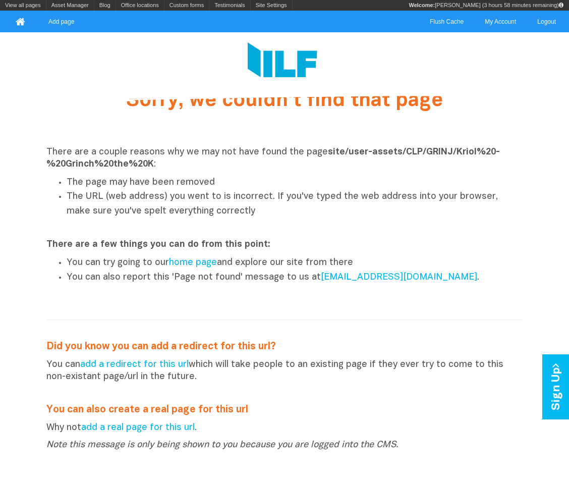
click at [127, 355] on div "Sorry, we couldn't find that page There are a couple reasons why we may not hav…" at bounding box center [284, 312] width 489 height 451
click at [145, 367] on link "add a redirect for this url" at bounding box center [134, 364] width 108 height 9
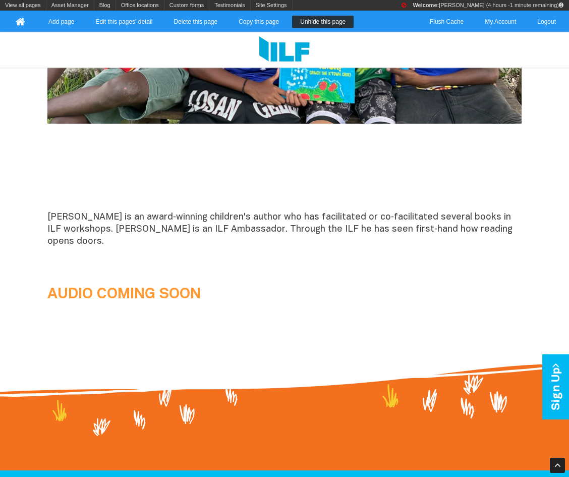
scroll to position [839, 0]
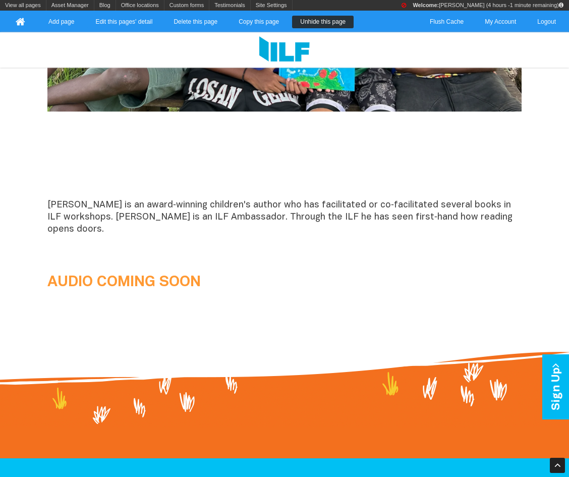
click at [152, 275] on b "AUDIO COMING SOON" at bounding box center [123, 282] width 153 height 14
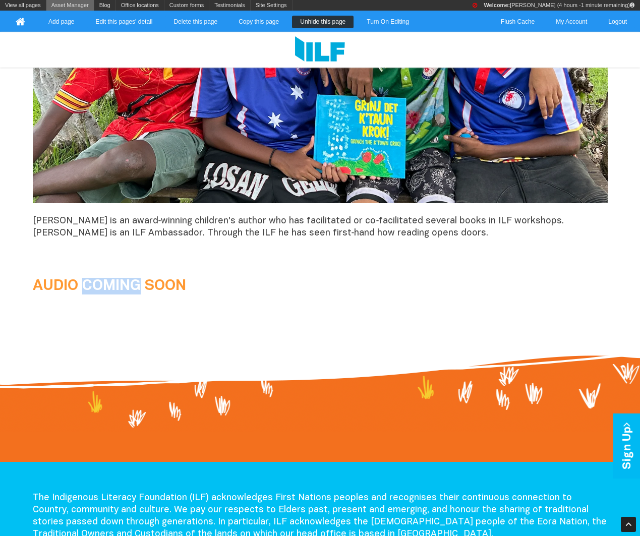
click at [69, 3] on link "Asset Manager" at bounding box center [69, 5] width 47 height 11
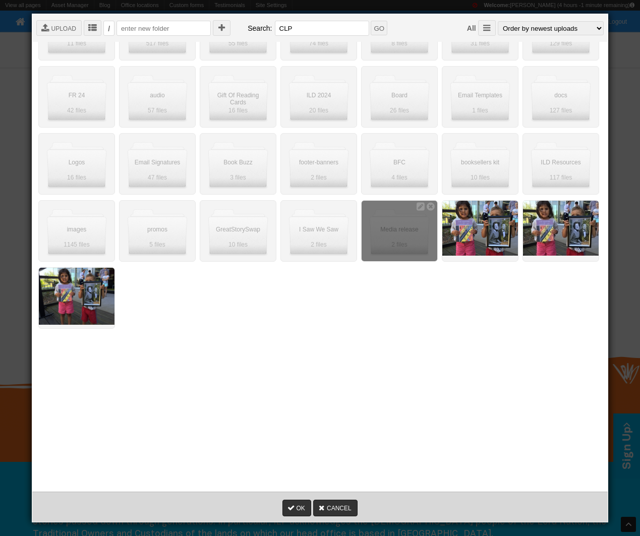
scroll to position [86, 0]
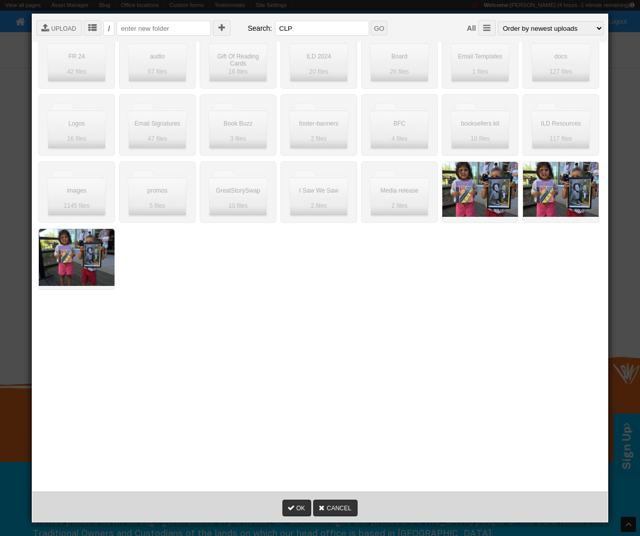
click at [297, 31] on input "CLP" at bounding box center [322, 27] width 94 height 15
drag, startPoint x: 297, startPoint y: 31, endPoint x: 227, endPoint y: 17, distance: 71.5
click at [227, 17] on div " UPLOAD  /  Search: CLP GO All  Order by newest uploads Order by oldest upl…" at bounding box center [323, 28] width 583 height 28
click at [371, 20] on input "GO" at bounding box center [379, 27] width 17 height 15
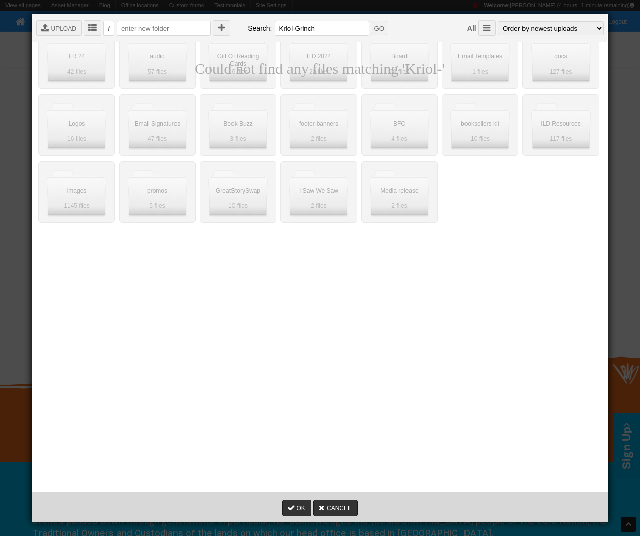
click at [371, 20] on input "GO" at bounding box center [379, 27] width 17 height 15
click at [310, 33] on input "Kriol-Grinch" at bounding box center [322, 27] width 94 height 15
type input "Kriol"
click at [371, 20] on input "GO" at bounding box center [379, 27] width 17 height 15
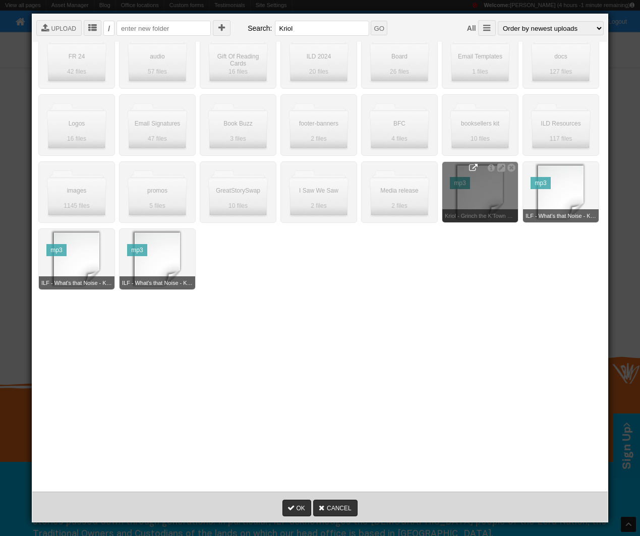
click at [472, 167] on icon at bounding box center [473, 167] width 9 height 9
click at [474, 164] on icon at bounding box center [473, 167] width 9 height 9
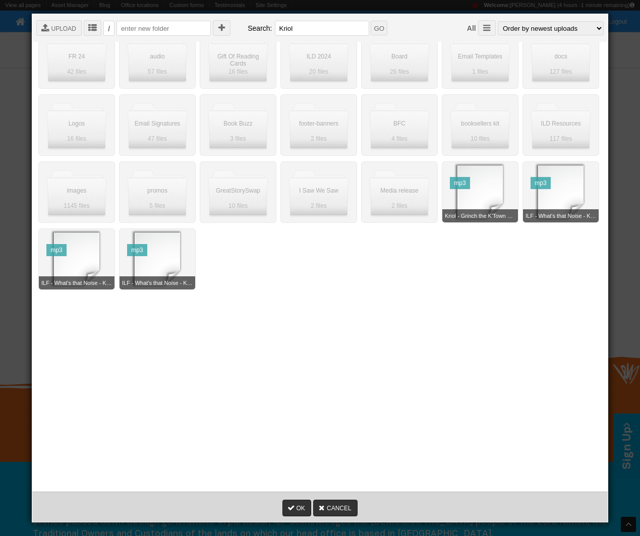
click at [301, 361] on div " Root  Ambassador photos  BFC  Blogs  CTA Buttons  V2.smaller  Board  B…" at bounding box center [319, 210] width 567 height 504
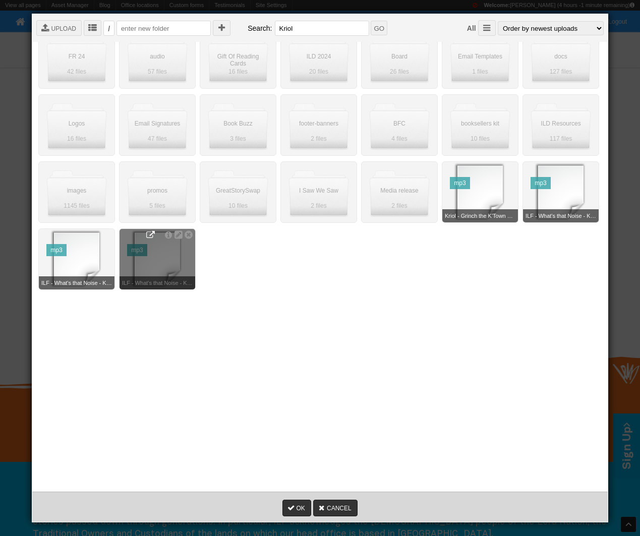
click at [150, 234] on icon at bounding box center [150, 235] width 9 height 9
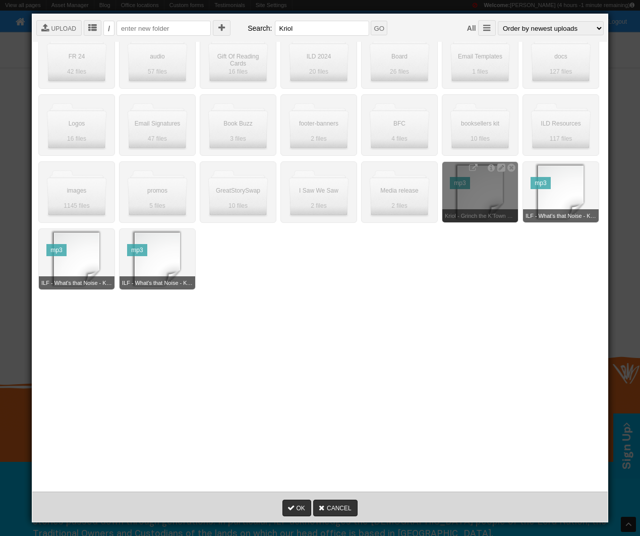
click at [473, 179] on div " " at bounding box center [480, 191] width 76 height 61
click at [458, 170] on div " " at bounding box center [480, 191] width 76 height 61
click at [452, 170] on div " " at bounding box center [480, 191] width 76 height 61
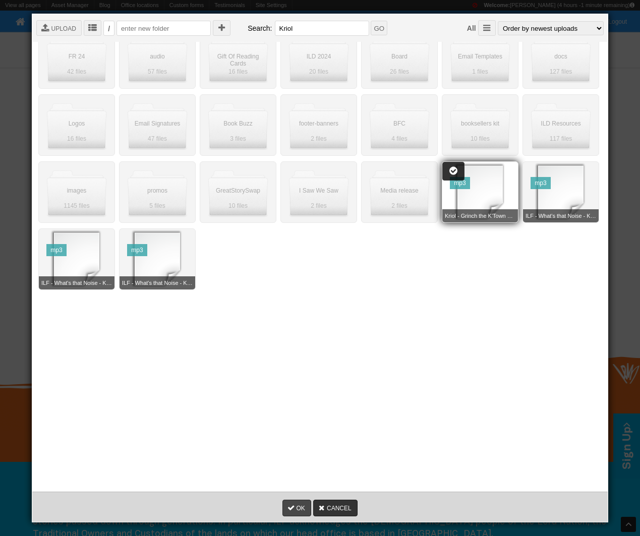
click at [288, 476] on icon at bounding box center [291, 507] width 7 height 7
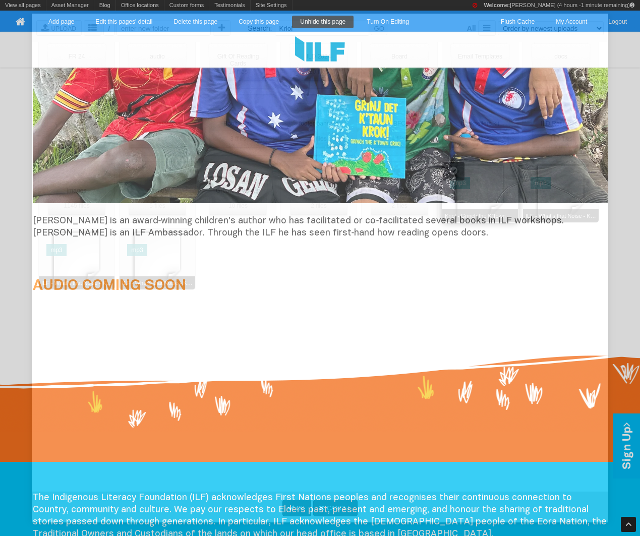
scroll to position [0, 0]
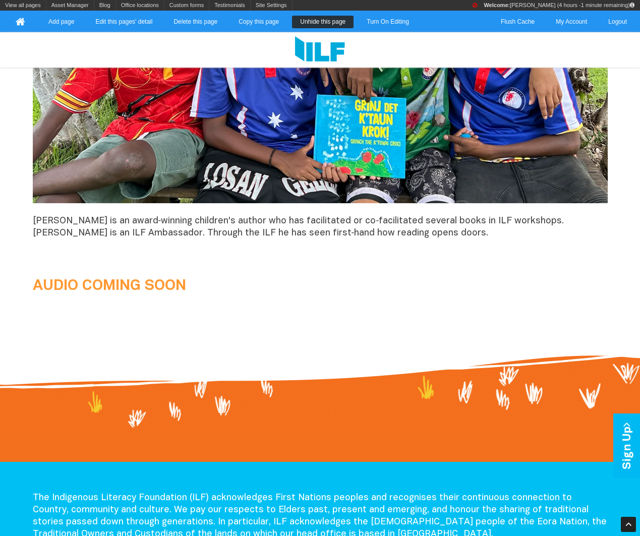
click at [186, 281] on b "AUDIO COMING SOON" at bounding box center [109, 286] width 153 height 14
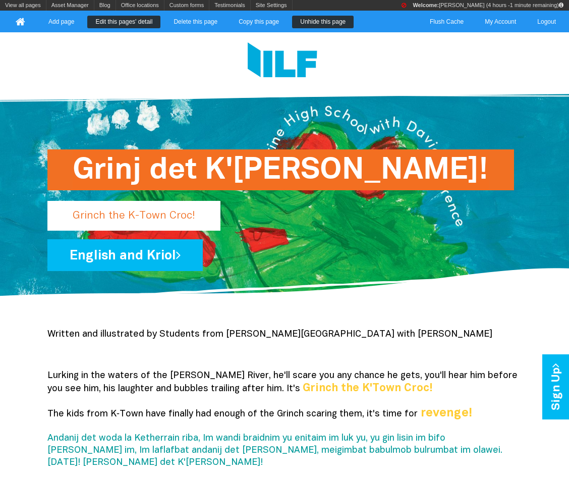
click at [136, 24] on link "Edit this pages' detail" at bounding box center [123, 22] width 73 height 13
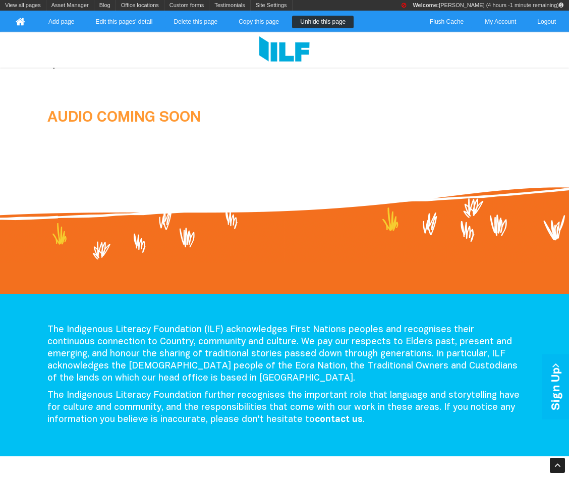
scroll to position [1031, 0]
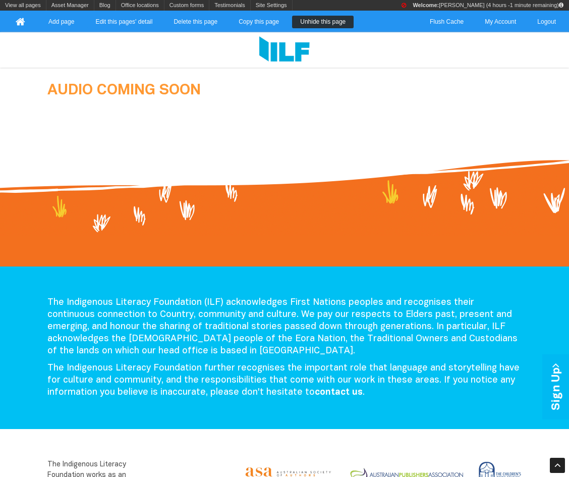
click at [145, 19] on link "Edit this pages' detail" at bounding box center [123, 22] width 73 height 13
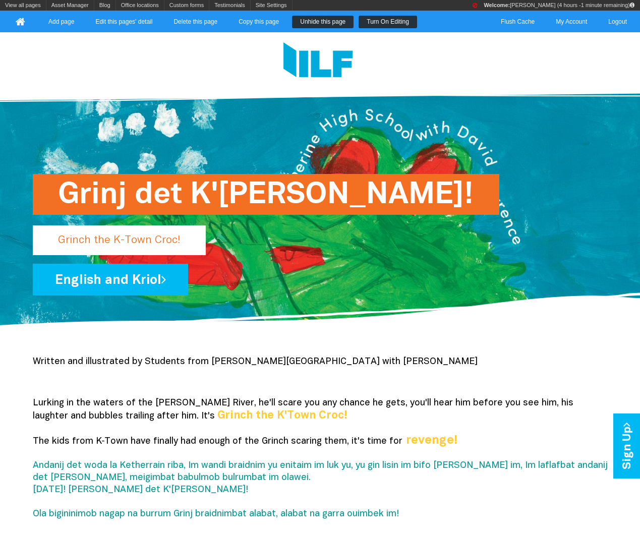
click at [403, 26] on link "Turn On Editing" at bounding box center [388, 22] width 59 height 13
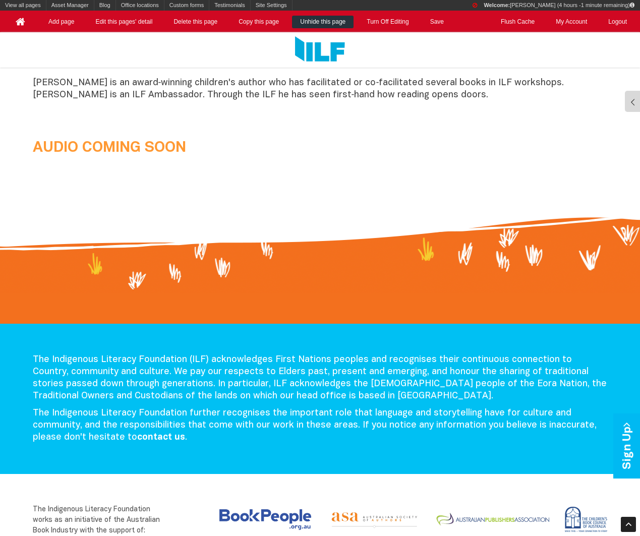
scroll to position [703, 0]
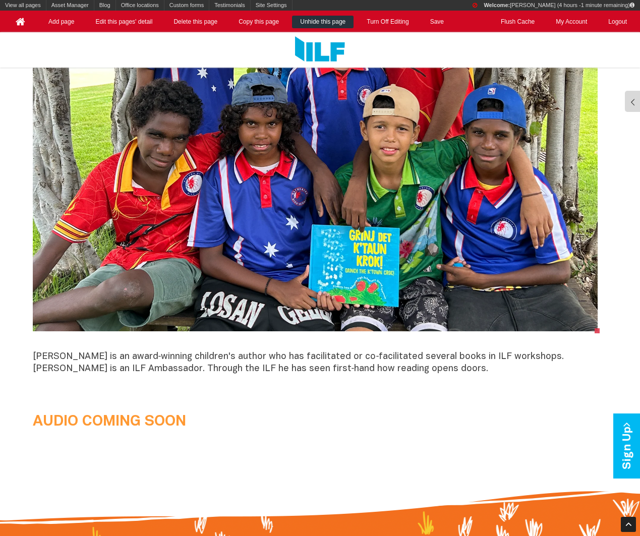
click at [182, 415] on b "AUDIO COMING SOON" at bounding box center [109, 422] width 153 height 14
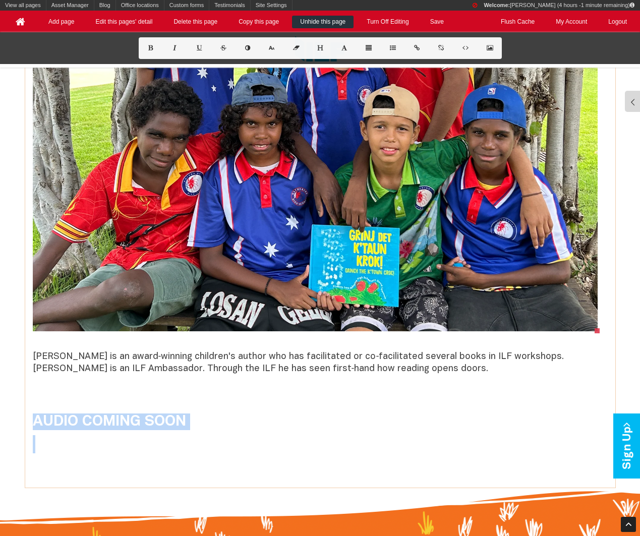
click at [182, 415] on b "AUDIO COMING SOON" at bounding box center [109, 422] width 153 height 14
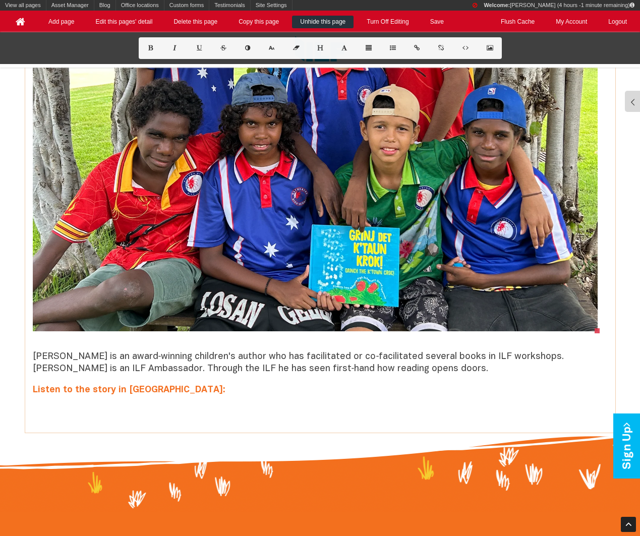
click at [114, 391] on span "Listen to the story in Kriol:" at bounding box center [129, 390] width 193 height 9
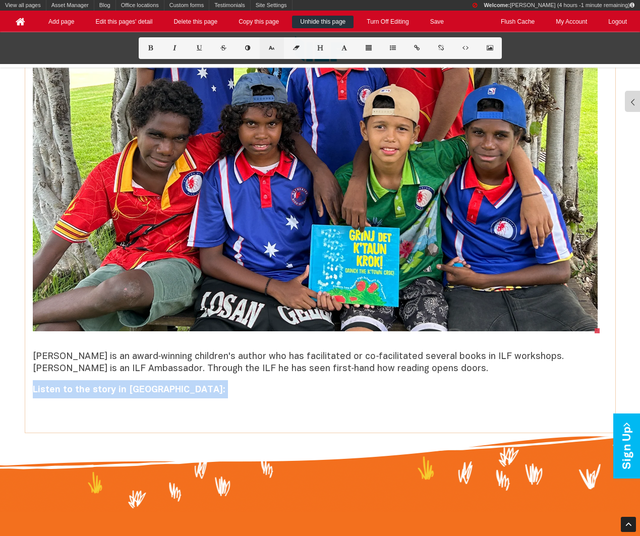
click at [272, 46] on icon at bounding box center [271, 48] width 9 height 6
click at [175, 387] on h2 "Written and illustrated by Students from Katherine High School with David Lawre…" at bounding box center [320, 36] width 575 height 767
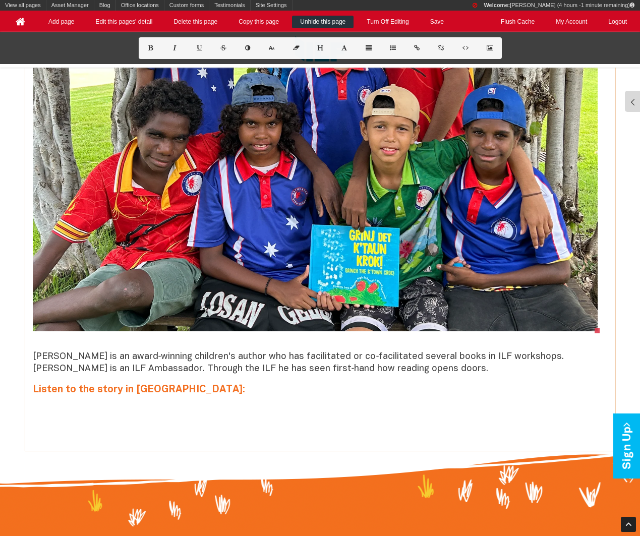
click at [139, 385] on font "Listen to the story in Kriol:" at bounding box center [139, 389] width 212 height 9
click at [139, 385] on font "Listen to the story in [GEOGRAPHIC_DATA]:" at bounding box center [139, 389] width 212 height 9
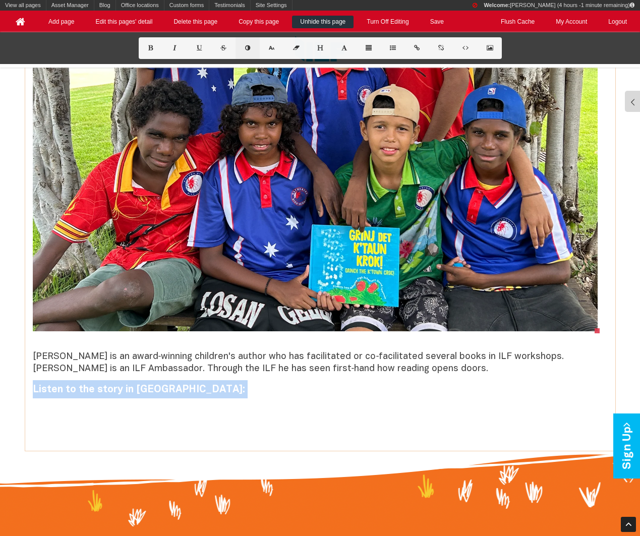
click at [245, 41] on button at bounding box center [248, 48] width 24 height 22
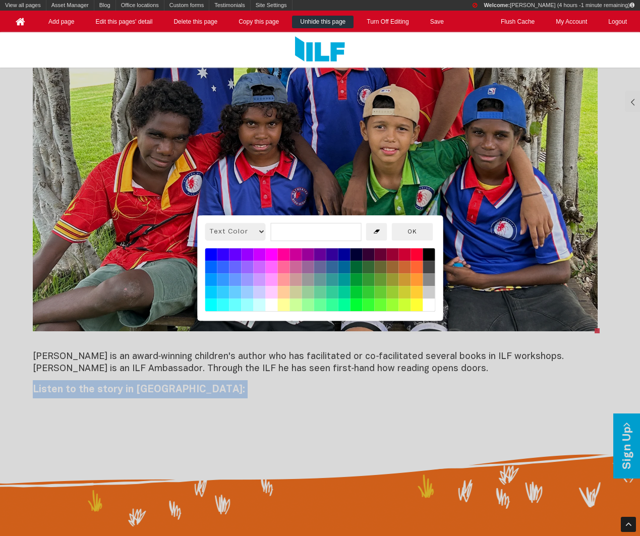
click at [417, 279] on button at bounding box center [417, 280] width 12 height 13
type input "rgb(255, 153, 51)"
click at [416, 231] on button "OK" at bounding box center [411, 232] width 41 height 18
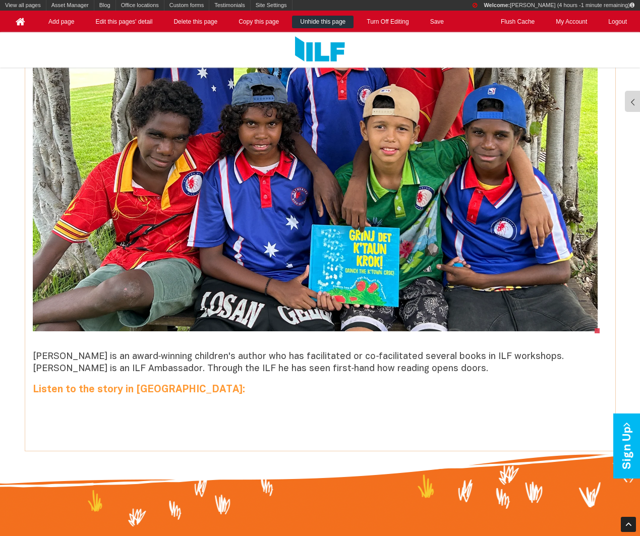
click at [306, 414] on h2 "Written and illustrated by Students from [PERSON_NAME][GEOGRAPHIC_DATA] with [P…" at bounding box center [320, 45] width 575 height 785
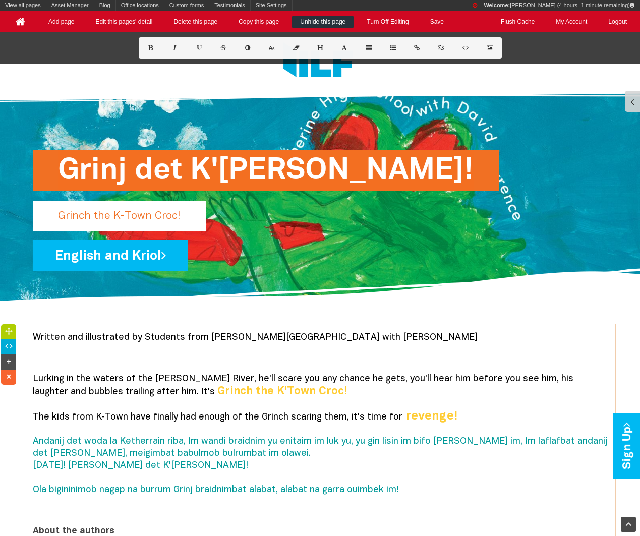
scroll to position [0, 0]
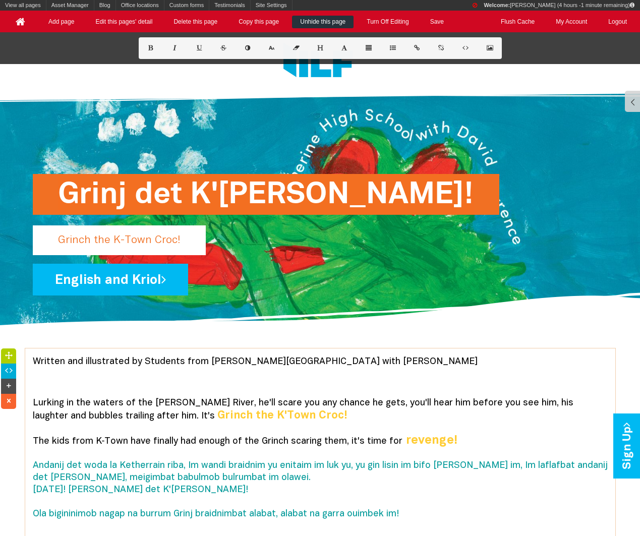
click at [9, 371] on icon at bounding box center [9, 371] width 11 height 7
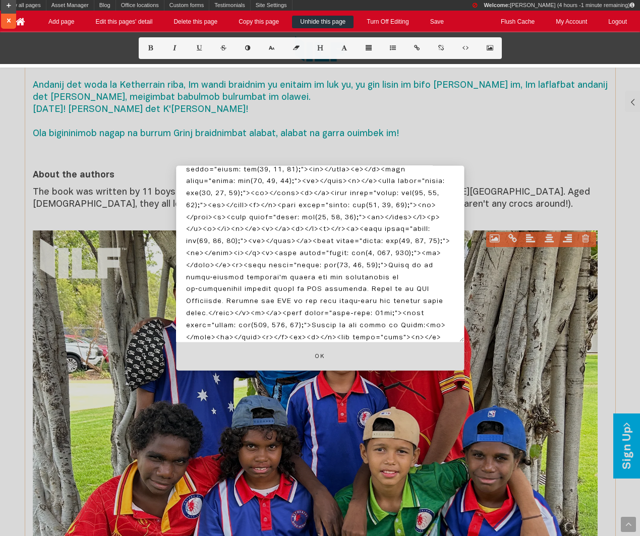
scroll to position [455, 0]
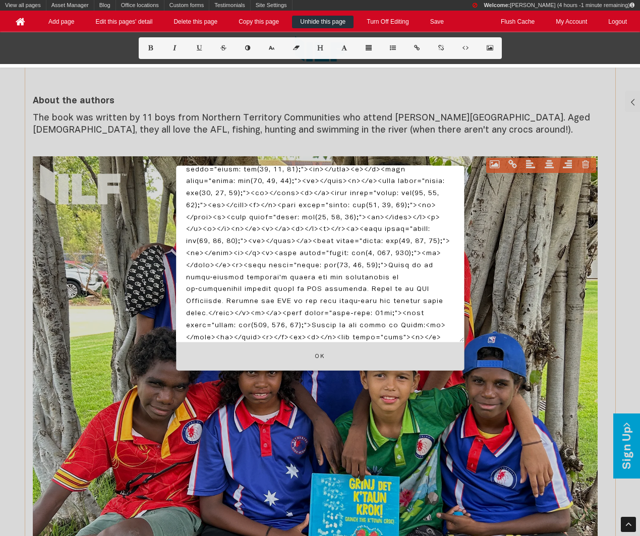
click at [376, 332] on textarea at bounding box center [320, 253] width 288 height 177
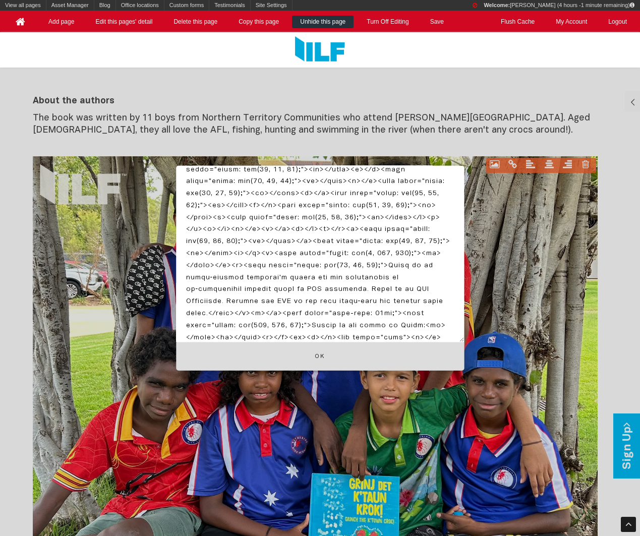
scroll to position [792, 0]
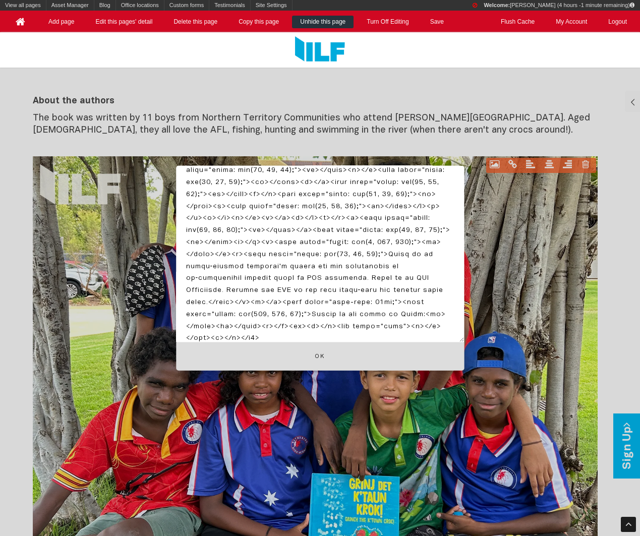
paste textarea "<p><audio controls="">&nbsp; <source src="https://www.indigenousliteracyfoundat…"
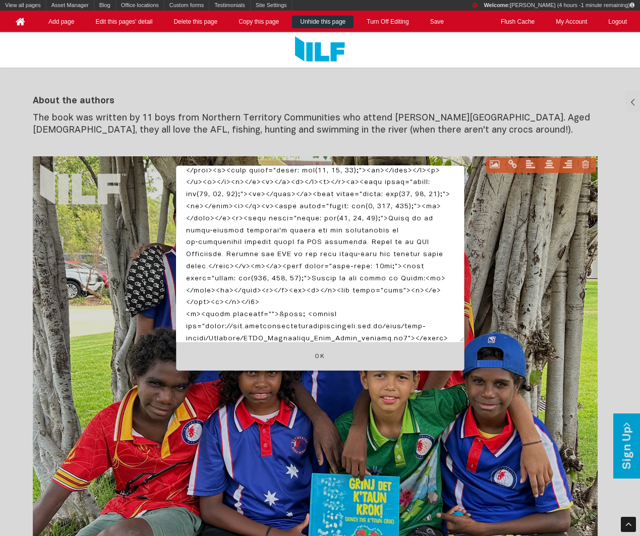
type textarea "<l4 ipsum="dolo-sitam: cons;"><a><elit seddo="eiusm: tem(5, 4, 1);">Incidid utl…"
click at [367, 360] on button "Ok" at bounding box center [320, 356] width 288 height 29
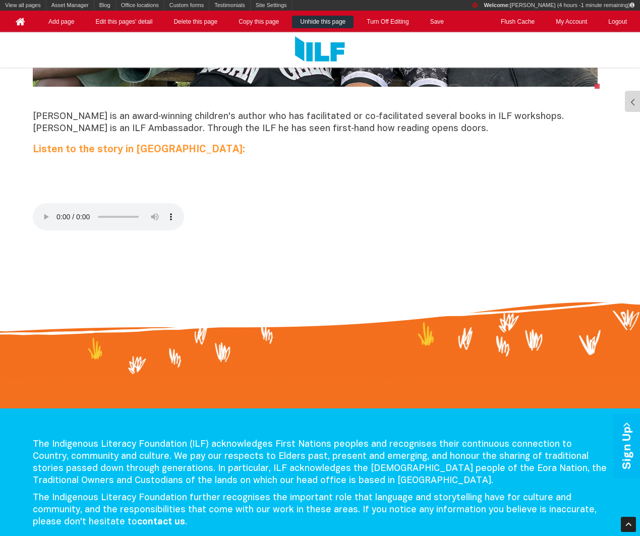
scroll to position [916, 0]
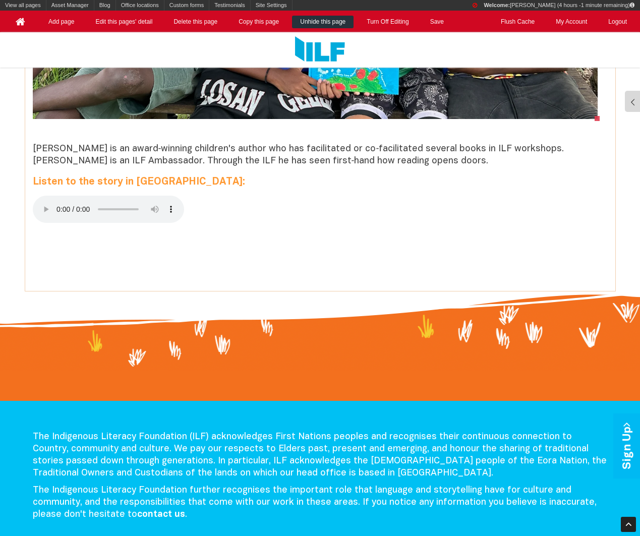
click at [88, 181] on span "Listen to the story in [GEOGRAPHIC_DATA]:" at bounding box center [139, 182] width 212 height 9
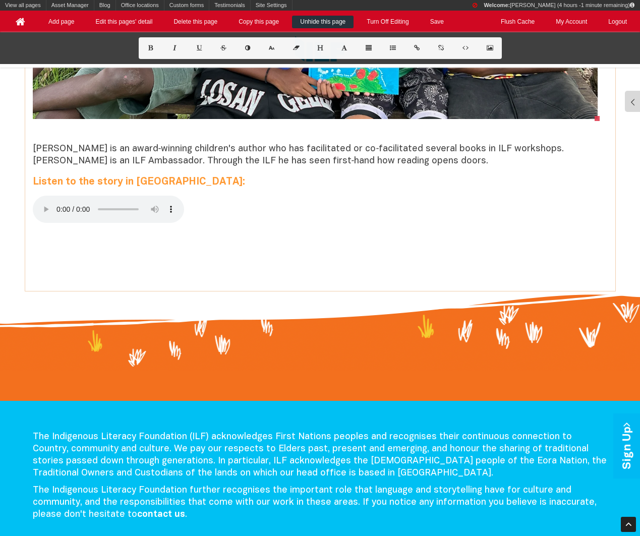
click at [88, 181] on span "Listen to the story in [GEOGRAPHIC_DATA]:" at bounding box center [139, 182] width 212 height 9
click at [269, 45] on icon at bounding box center [271, 48] width 9 height 6
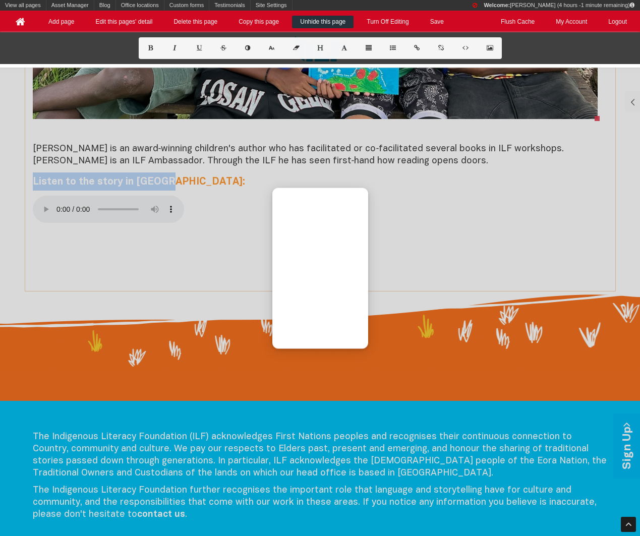
scroll to position [924, 0]
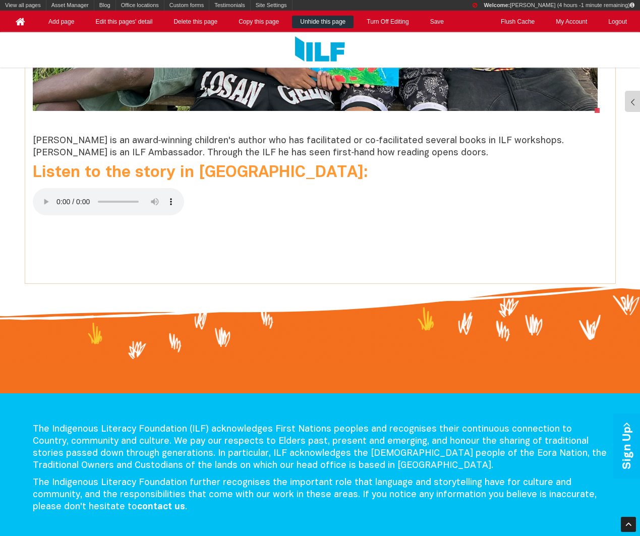
click at [33, 171] on span "Listen to the story in [GEOGRAPHIC_DATA]:" at bounding box center [200, 172] width 335 height 15
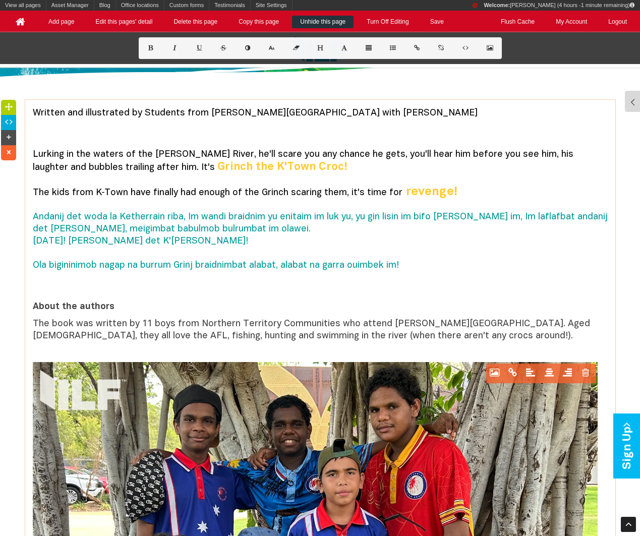
scroll to position [190, 0]
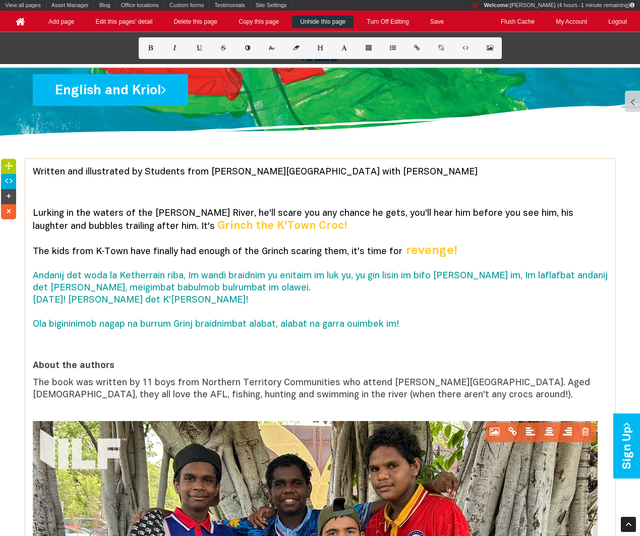
click at [9, 184] on icon at bounding box center [9, 181] width 11 height 7
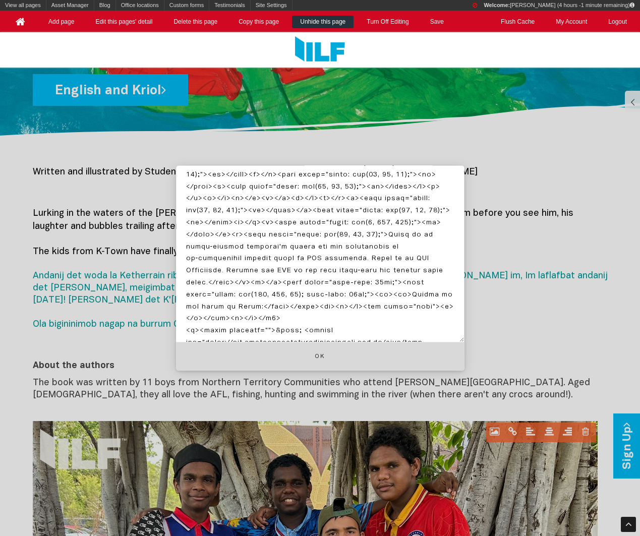
scroll to position [828, 0]
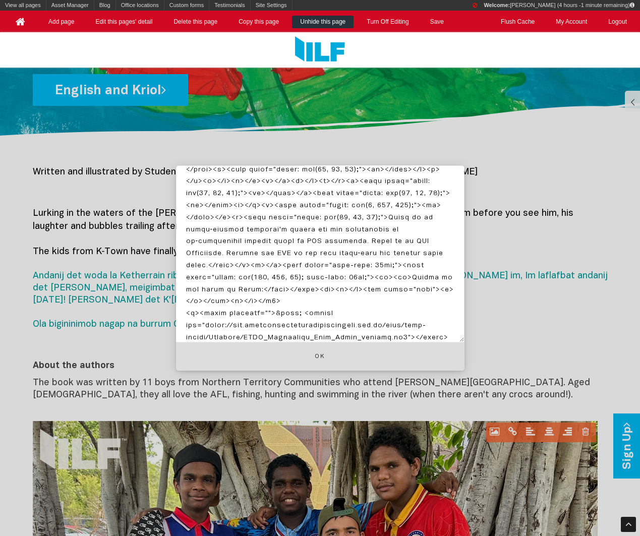
drag, startPoint x: 206, startPoint y: 316, endPoint x: 419, endPoint y: 316, distance: 212.4
click at [419, 316] on textarea at bounding box center [320, 253] width 288 height 177
paste textarea "Kriol%20-%20Grinch%20the%20K"
type textarea "<h2 style="text-align: left;"><p><span style="color: rgb(0, 0, 0);">Written and…"
click at [365, 349] on button "Ok" at bounding box center [320, 356] width 288 height 29
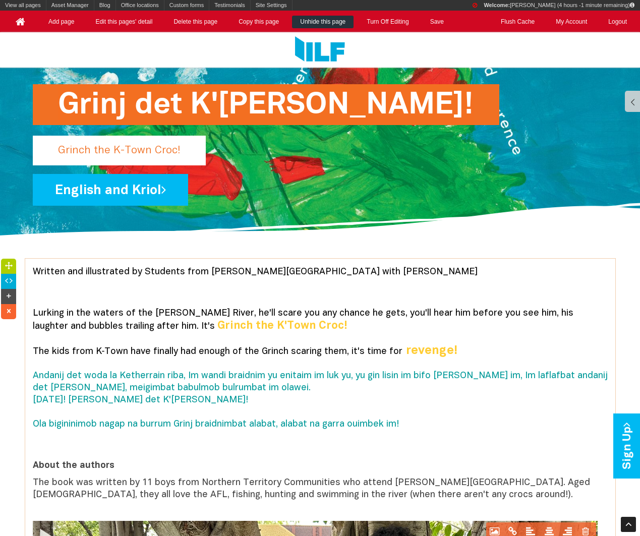
scroll to position [0, 0]
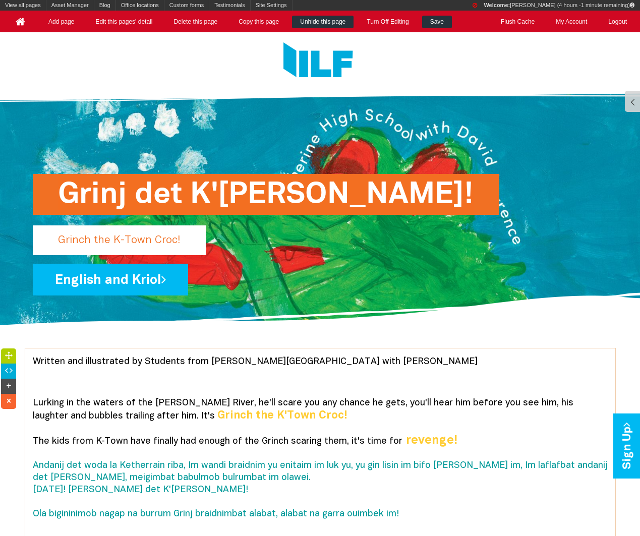
click at [433, 27] on link "Save" at bounding box center [437, 22] width 30 height 13
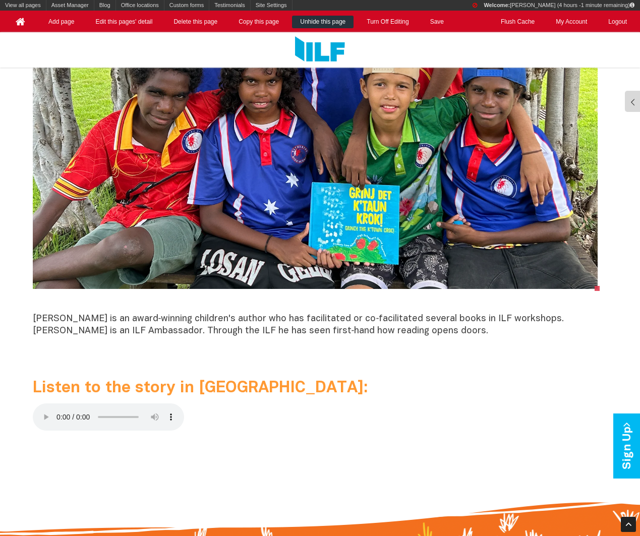
scroll to position [775, 0]
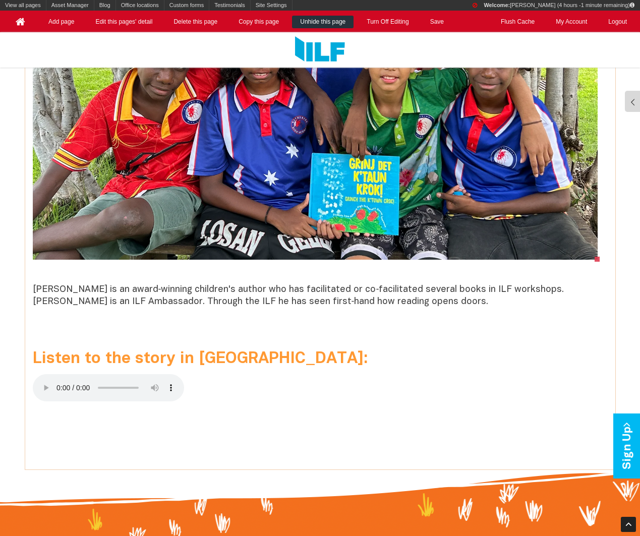
click at [72, 413] on p at bounding box center [320, 417] width 575 height 12
click at [441, 22] on link "Save" at bounding box center [437, 22] width 30 height 13
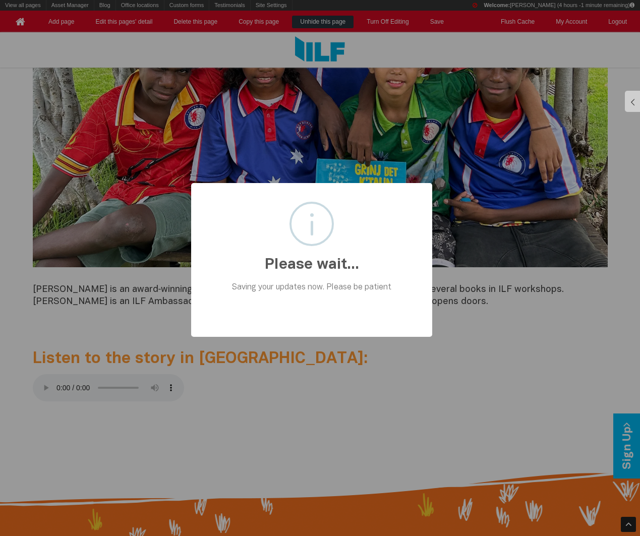
click at [387, 27] on div at bounding box center [320, 268] width 640 height 536
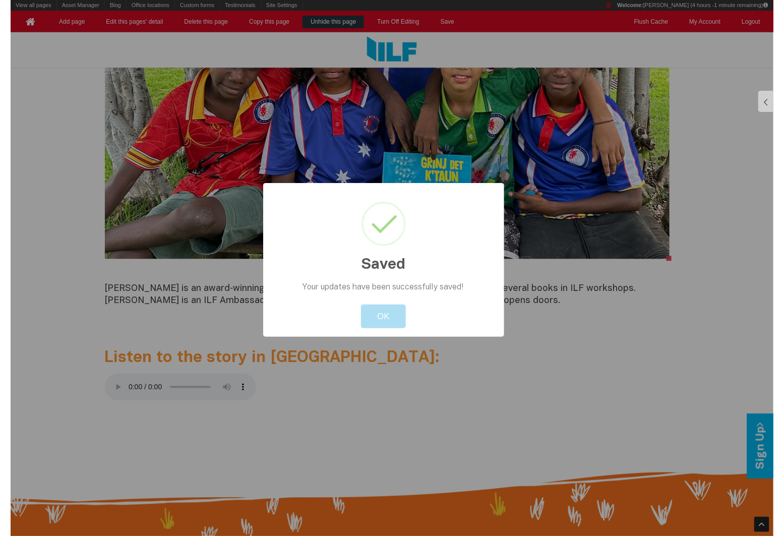
scroll to position [831, 0]
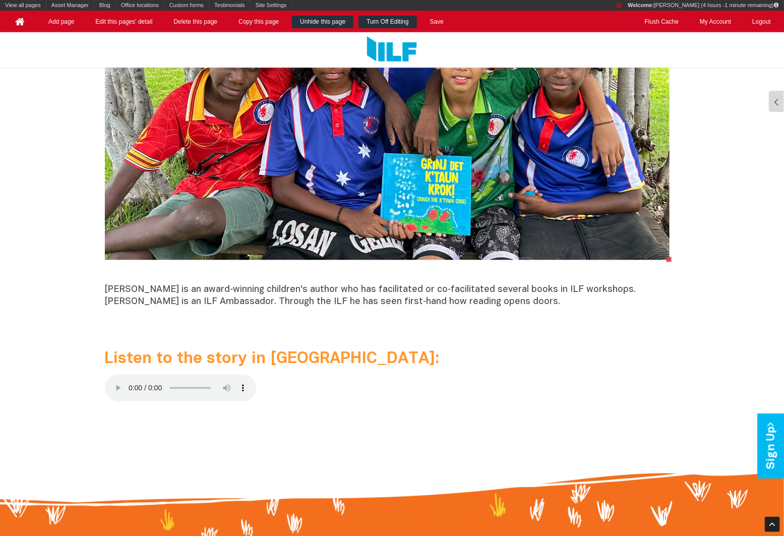
click at [390, 19] on link "Turn Off Editing" at bounding box center [388, 22] width 58 height 13
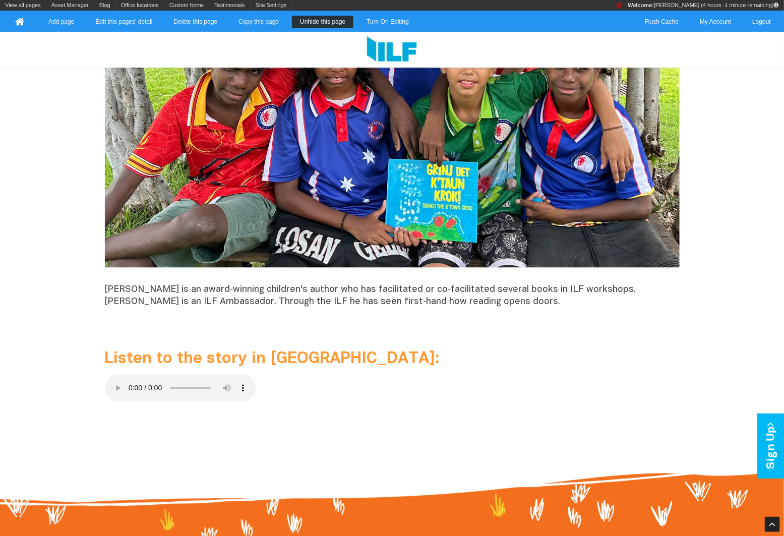
click at [174, 411] on p at bounding box center [392, 417] width 575 height 12
click at [163, 367] on div "Written and illustrated by Students from Katherine High School with David Lawre…" at bounding box center [392, 22] width 590 height 896
click at [173, 357] on span "Listen to the story in [GEOGRAPHIC_DATA]:" at bounding box center [272, 359] width 335 height 15
click at [174, 357] on span "Listen to the story in [GEOGRAPHIC_DATA]:" at bounding box center [272, 359] width 335 height 15
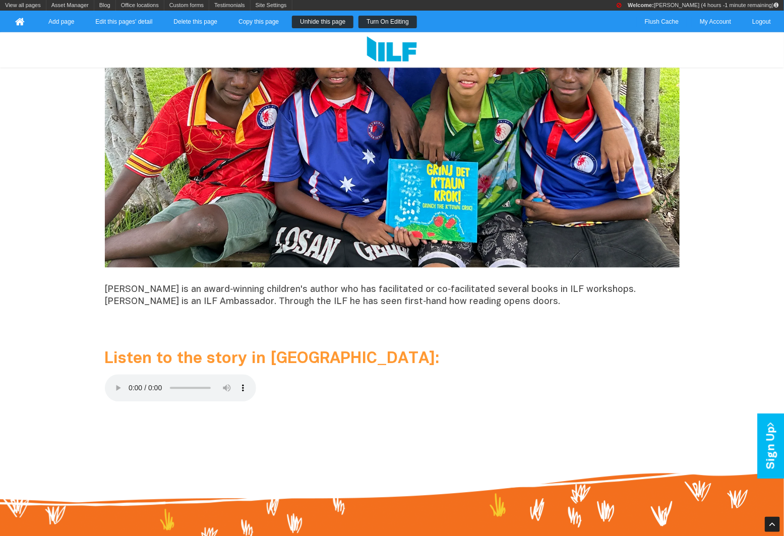
click at [374, 23] on link "Turn On Editing" at bounding box center [388, 22] width 59 height 13
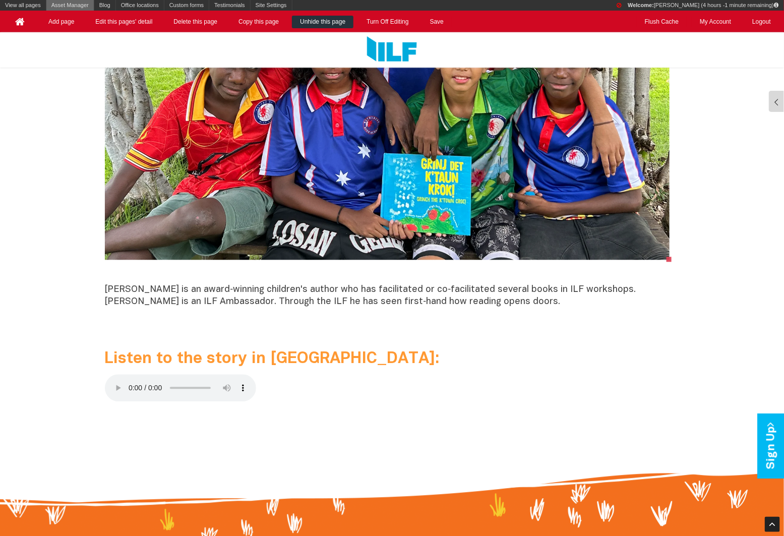
click at [54, 2] on link "Asset Manager" at bounding box center [69, 5] width 47 height 11
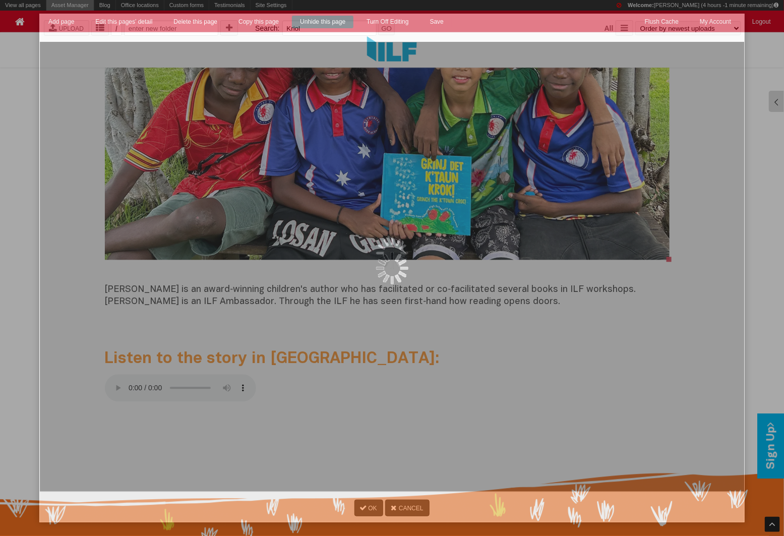
scroll to position [0, 0]
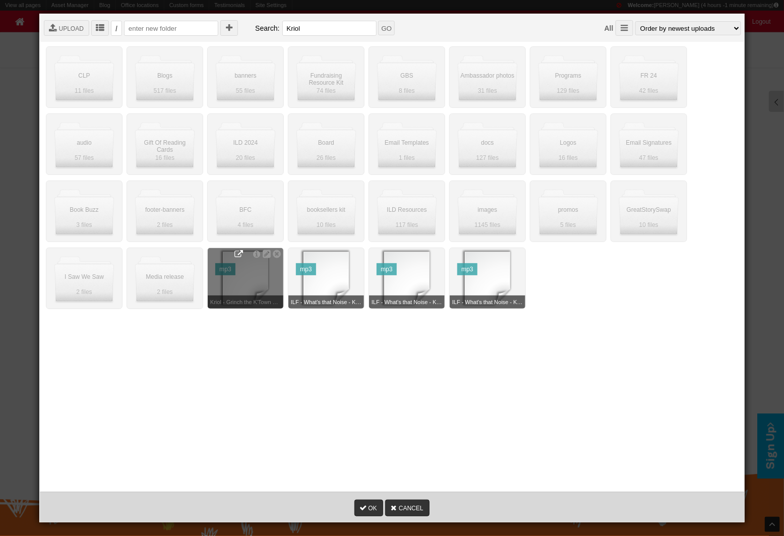
click at [241, 254] on icon at bounding box center [238, 254] width 9 height 9
click at [359, 338] on div " Root  Ambassador photos  BFC  Blogs  CTA Buttons  V2.smaller  Board  B…" at bounding box center [391, 296] width 697 height 504
click at [242, 253] on icon at bounding box center [238, 254] width 9 height 9
click at [569, 153] on div "OK CANCEL" at bounding box center [392, 268] width 784 height 536
click at [403, 476] on link "CANCEL" at bounding box center [407, 508] width 44 height 17
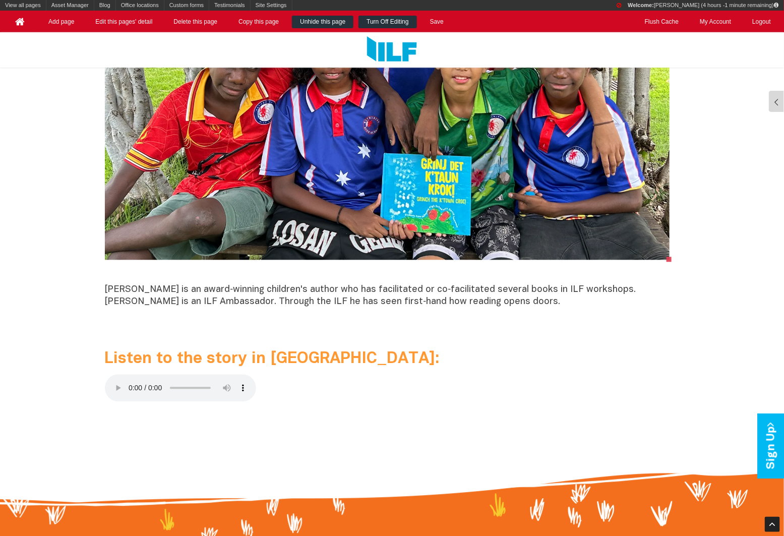
click at [385, 23] on link "Turn Off Editing" at bounding box center [388, 22] width 58 height 13
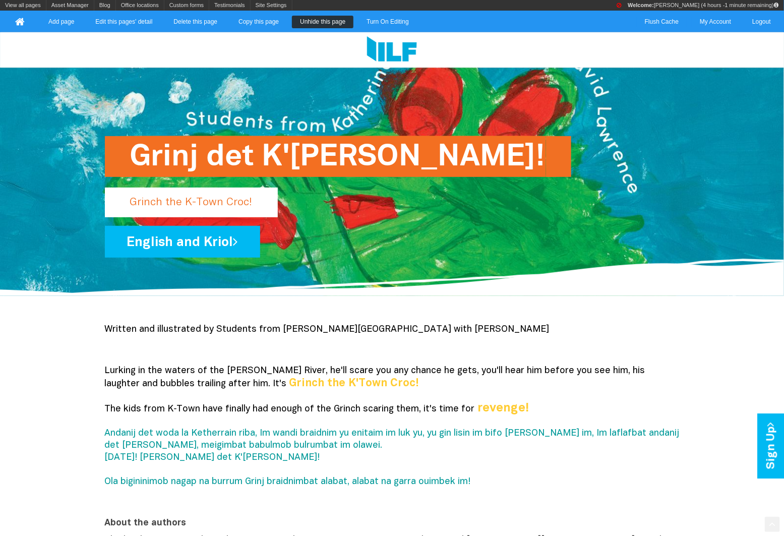
scroll to position [240, 0]
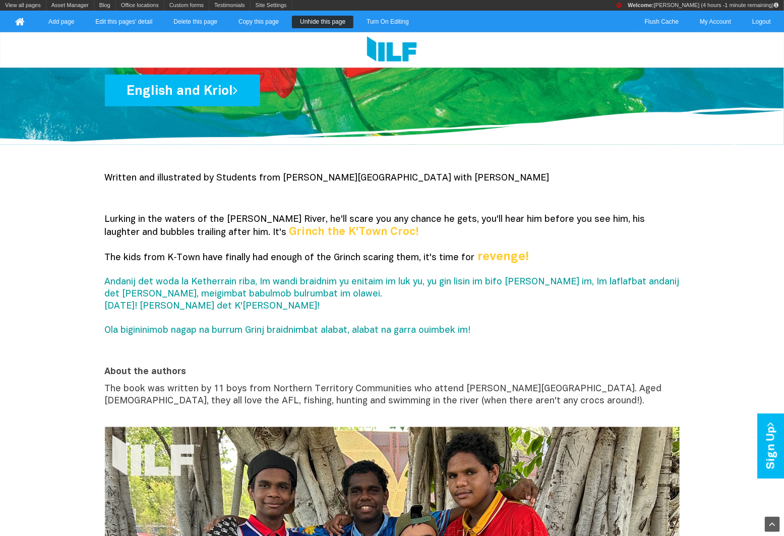
click at [172, 234] on span "Lurking in the waters of the [PERSON_NAME] River, he'll scare you any chance he…" at bounding box center [375, 226] width 541 height 22
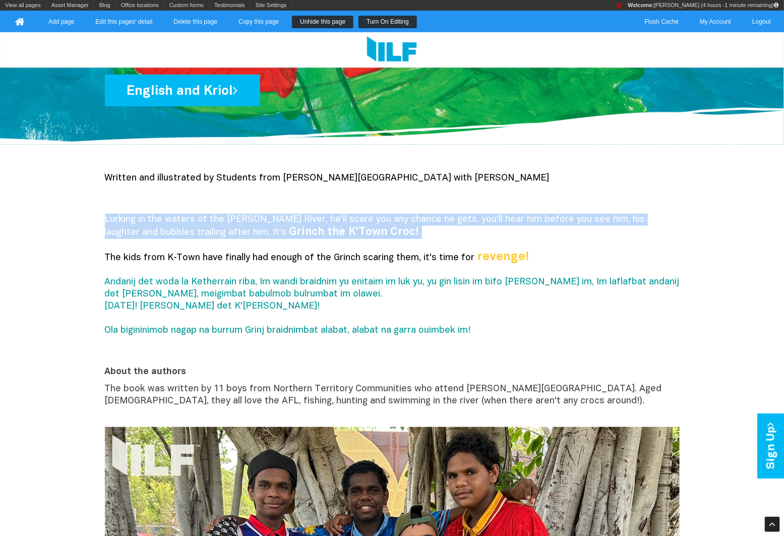
click at [394, 23] on link "Turn On Editing" at bounding box center [388, 22] width 59 height 13
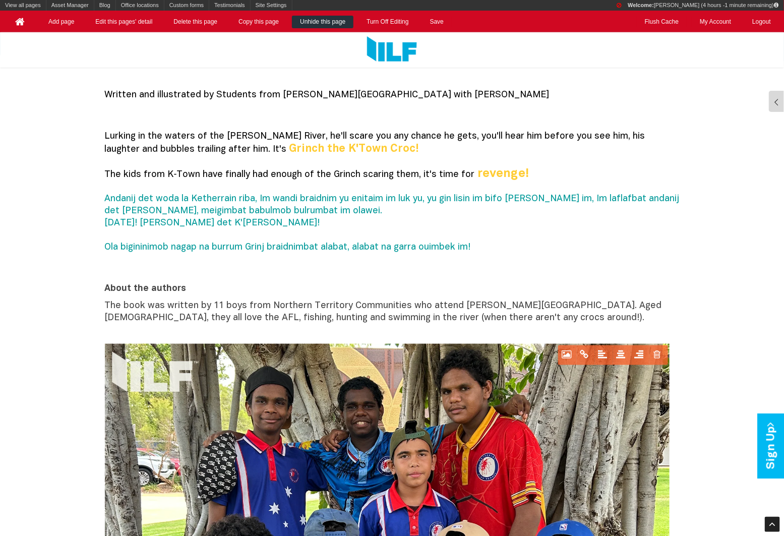
click at [240, 234] on p "Lurking in the waters of the Katherine River, he'll scare you any chance he get…" at bounding box center [392, 198] width 575 height 135
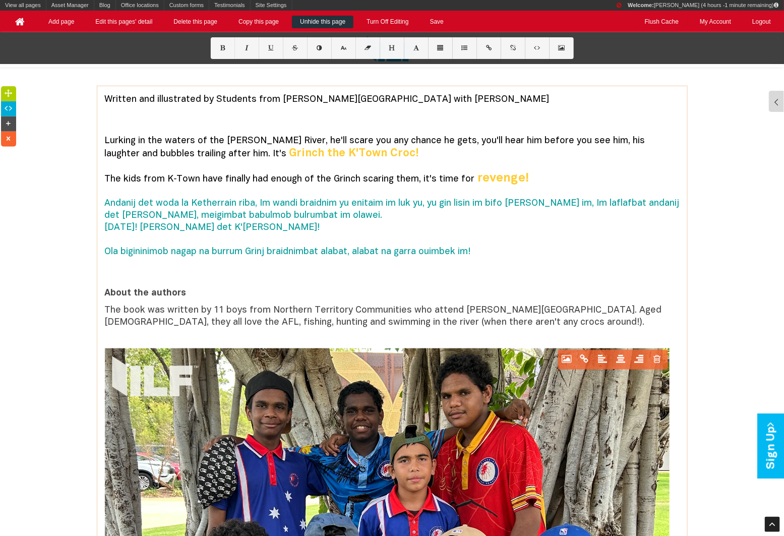
scroll to position [255, 0]
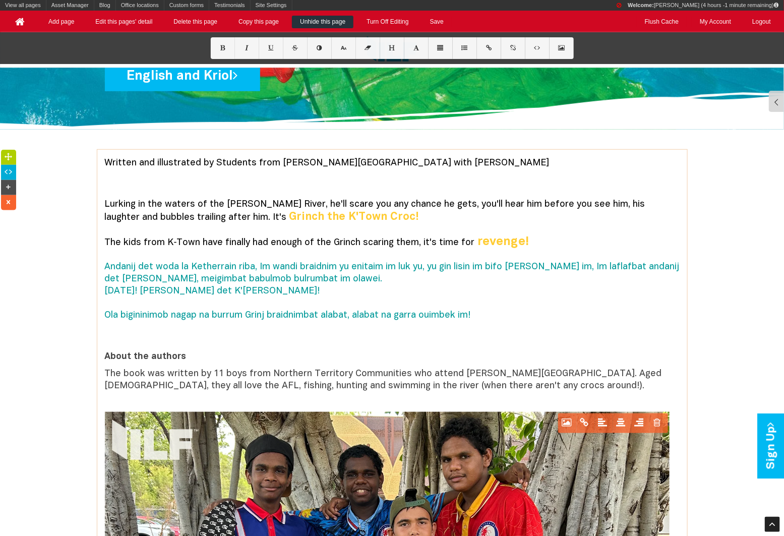
click at [10, 173] on icon at bounding box center [9, 172] width 11 height 7
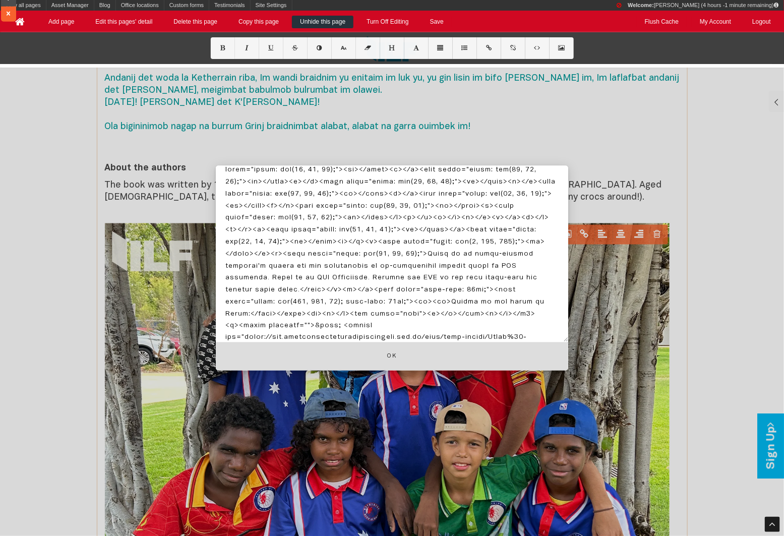
scroll to position [521, 0]
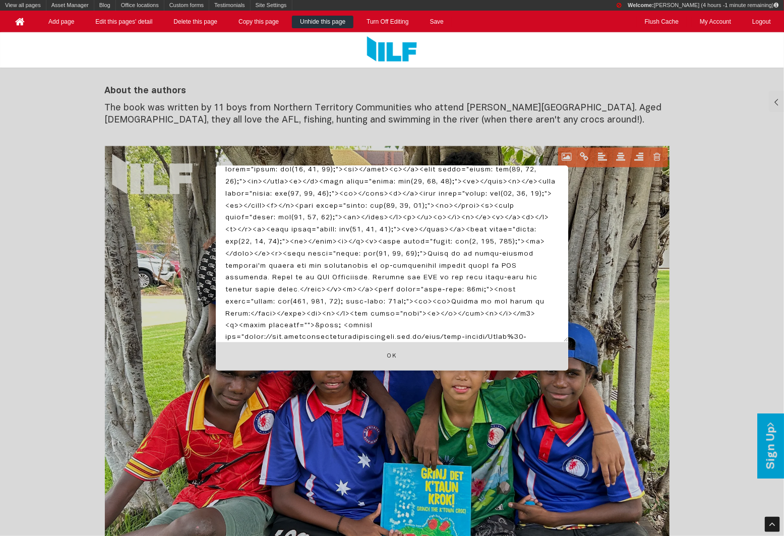
drag, startPoint x: 247, startPoint y: 311, endPoint x: 288, endPoint y: 327, distance: 43.5
click at [287, 327] on textarea at bounding box center [392, 253] width 353 height 177
click at [319, 324] on textarea at bounding box center [392, 253] width 353 height 177
drag, startPoint x: 314, startPoint y: 324, endPoint x: 246, endPoint y: 314, distance: 68.8
click at [246, 314] on textarea at bounding box center [392, 253] width 353 height 177
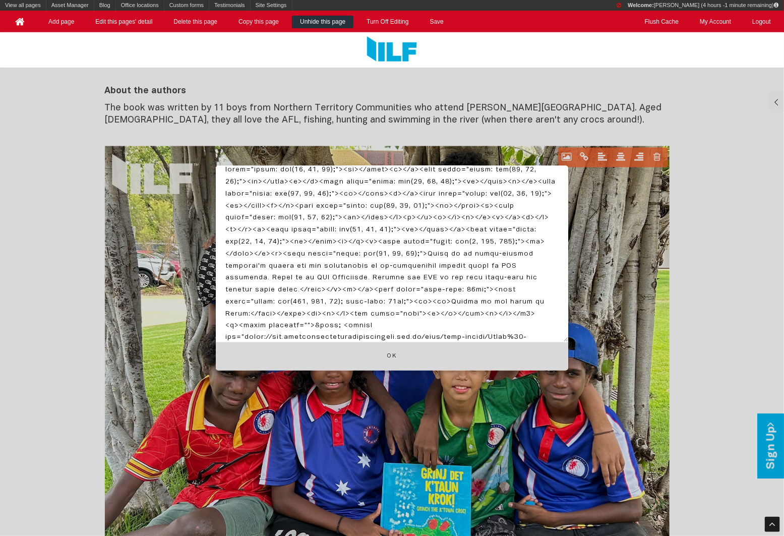
paste textarea "file:///Users/neaclose-brown/Desktop/Kriol%20-%20Grinch%20the%20K'Town%20Croc%2…"
type textarea "<h2 style="text-align: left;"><p><span style="color: rgb(0, 0, 0);">Written and…"
click at [417, 355] on button "Ok" at bounding box center [392, 356] width 353 height 29
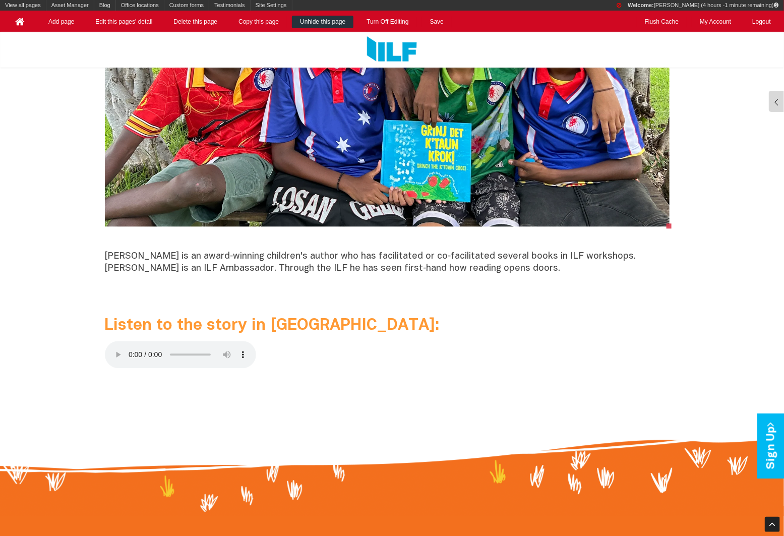
scroll to position [862, 0]
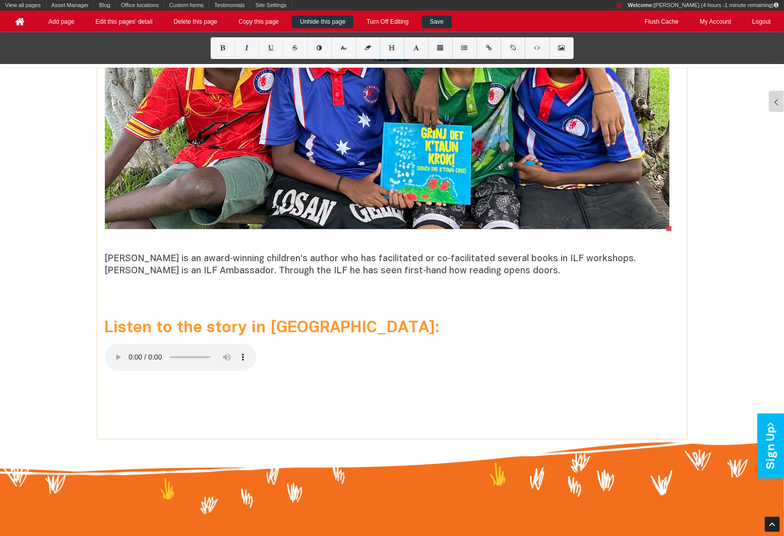
click at [443, 17] on link "Save" at bounding box center [437, 22] width 30 height 13
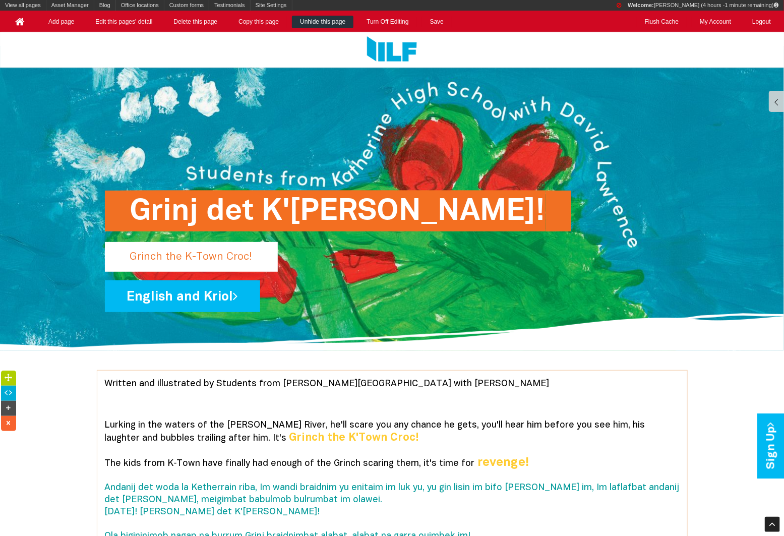
scroll to position [0, 0]
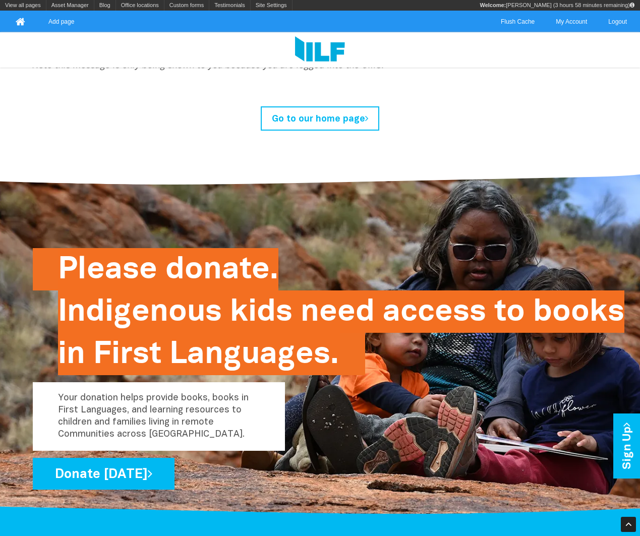
scroll to position [382, 0]
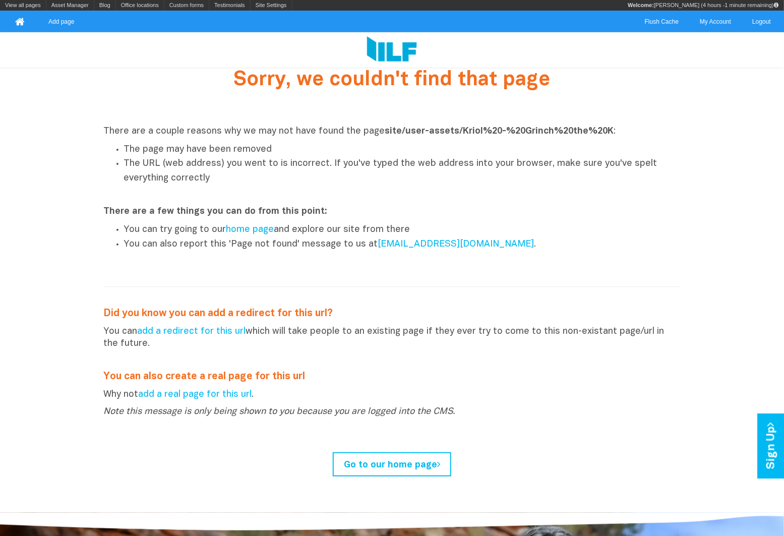
scroll to position [52, 0]
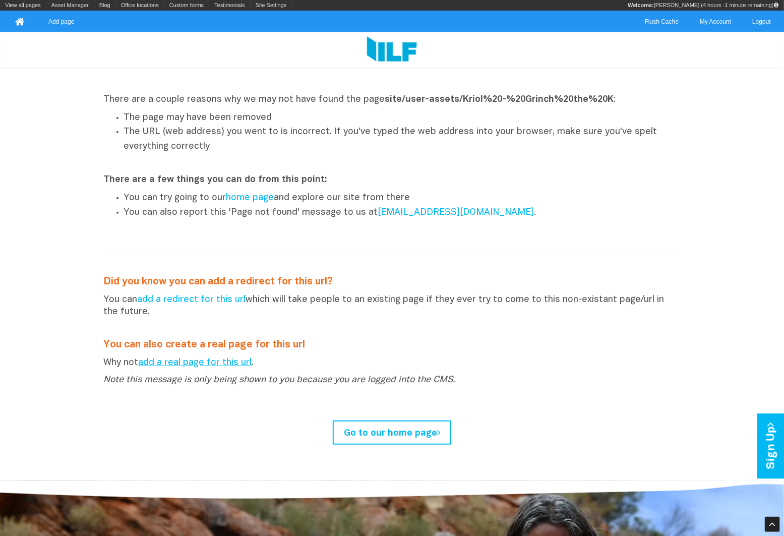
click at [213, 359] on link "add a real page for this url" at bounding box center [196, 363] width 114 height 9
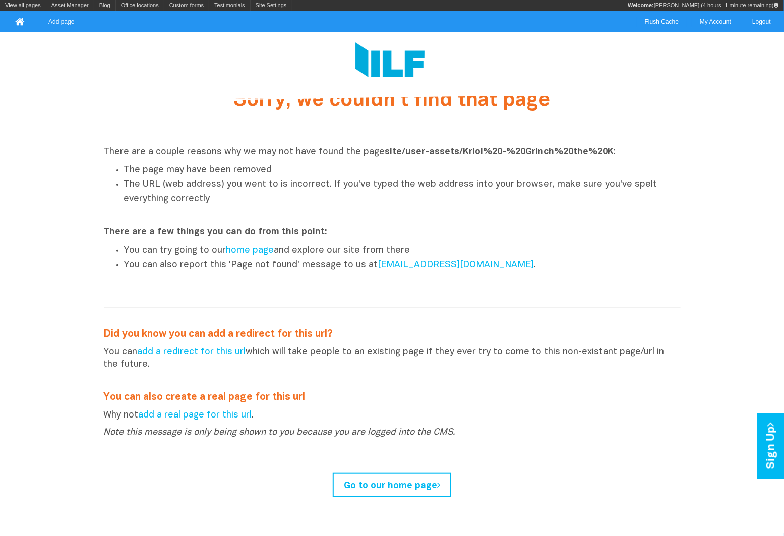
click at [456, 344] on div "Sorry, we couldn't find that page There are a couple reasons why we may not hav…" at bounding box center [392, 306] width 590 height 439
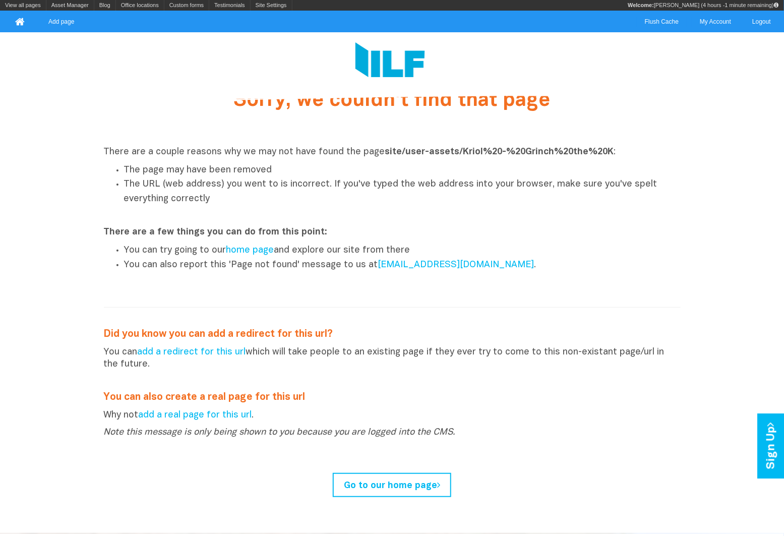
click at [456, 344] on div "Sorry, we couldn't find that page There are a couple reasons why we may not hav…" at bounding box center [392, 306] width 590 height 439
click at [279, 402] on h3 "You can also create a real page for this url" at bounding box center [392, 398] width 577 height 14
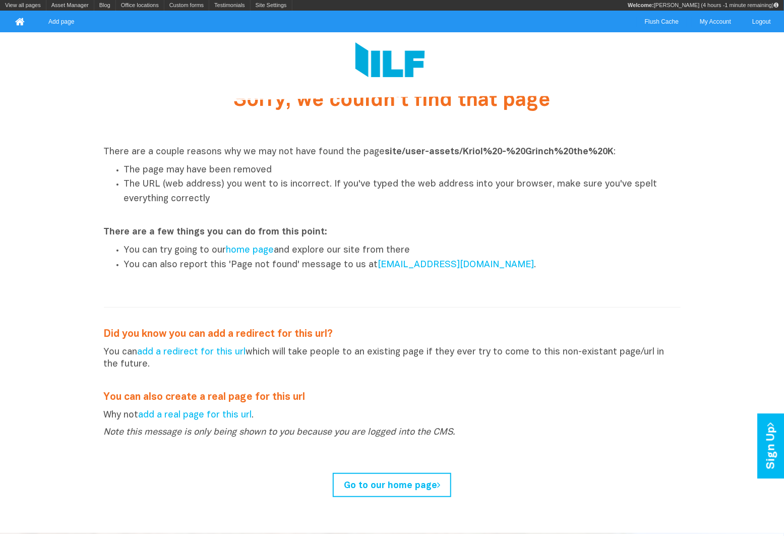
click at [279, 402] on h3 "You can also create a real page for this url" at bounding box center [392, 398] width 577 height 14
click at [229, 436] on em "Note this message is only being shown to you because you are logged into the CM…" at bounding box center [280, 432] width 352 height 9
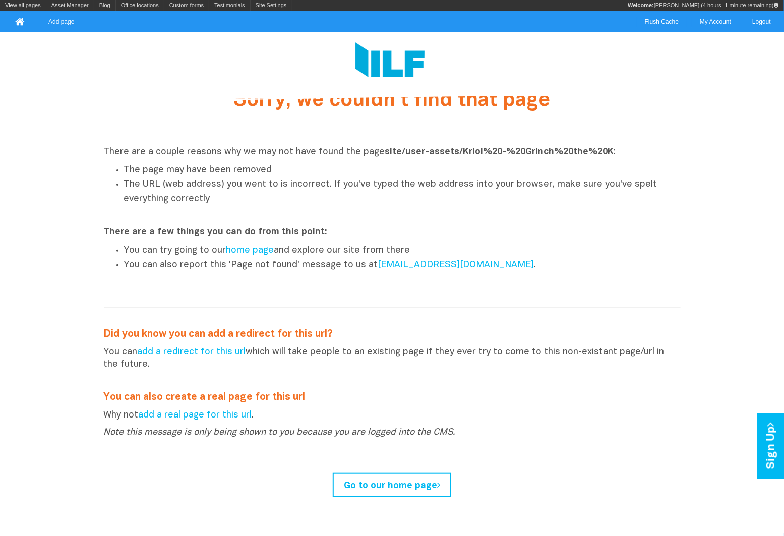
click at [241, 236] on p "There are a few things you can do from this point:" at bounding box center [392, 233] width 577 height 12
click at [191, 184] on li "The URL (web address) you went to is incorrect. If you've typed the web address…" at bounding box center [402, 192] width 557 height 29
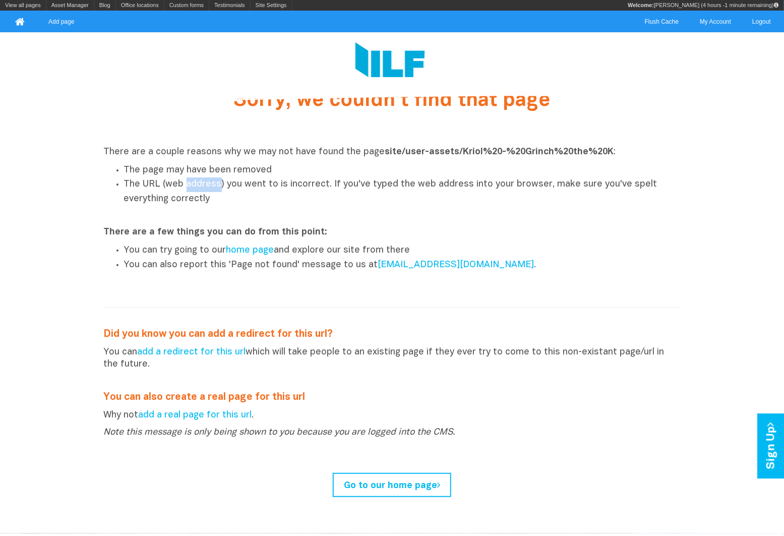
click at [191, 184] on li "The URL (web address) you went to is incorrect. If you've typed the web address…" at bounding box center [402, 192] width 557 height 29
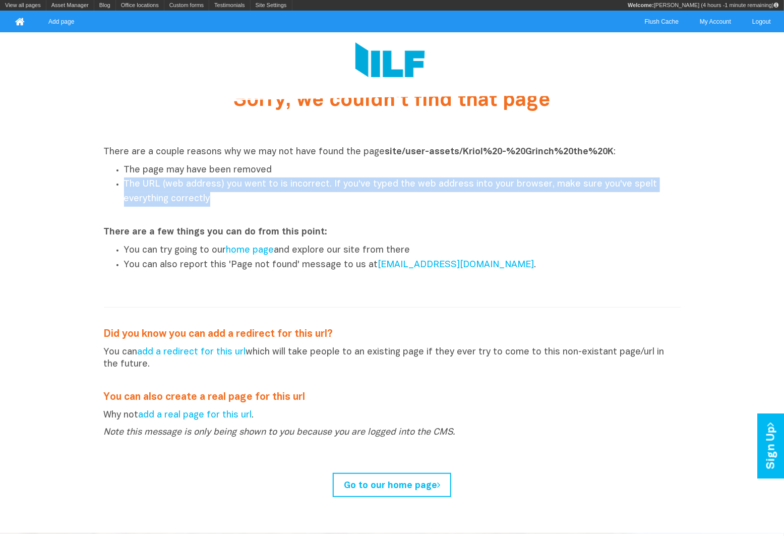
click at [191, 184] on li "The URL (web address) you went to is incorrect. If you've typed the web address…" at bounding box center [402, 192] width 557 height 29
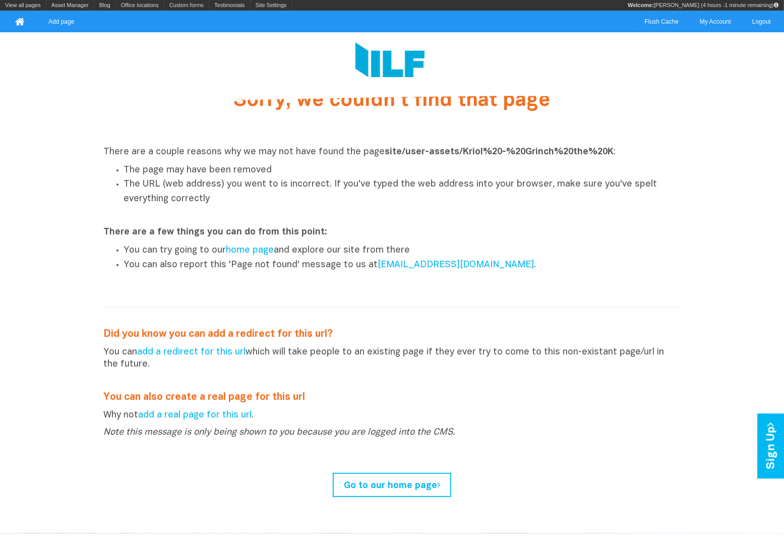
click at [385, 75] on img at bounding box center [391, 61] width 70 height 38
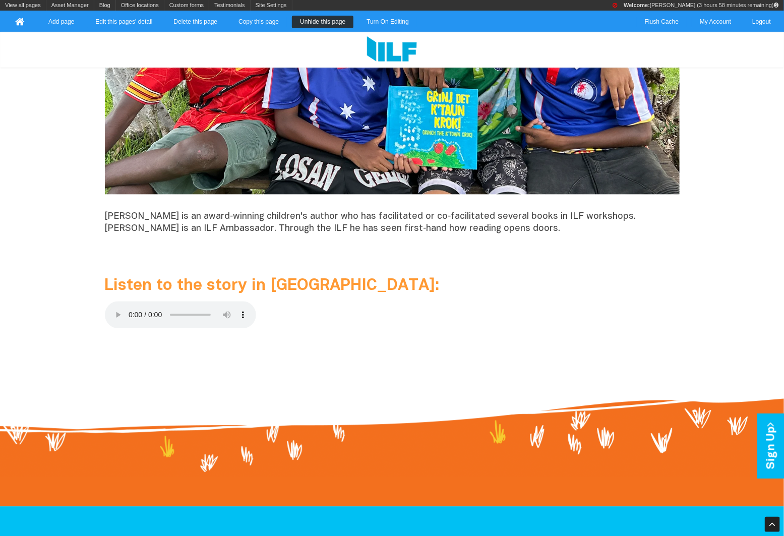
scroll to position [922, 0]
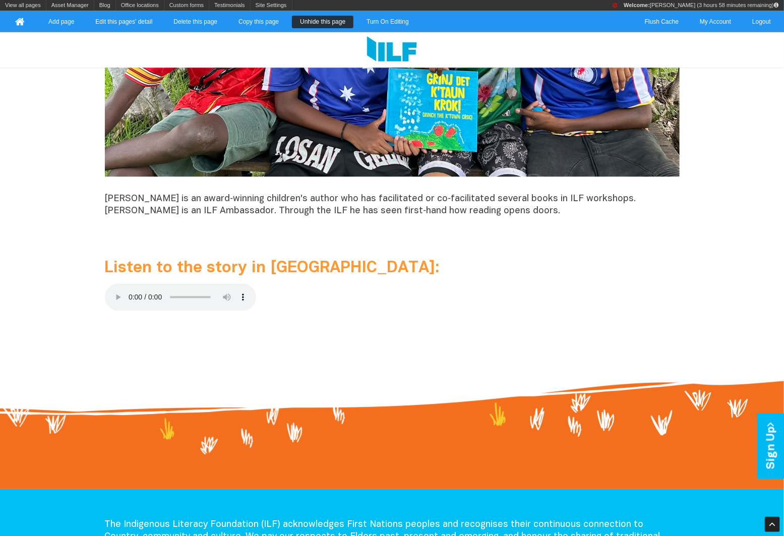
click at [319, 291] on p at bounding box center [392, 299] width 575 height 31
click at [399, 21] on link "Turn On Editing" at bounding box center [388, 22] width 59 height 13
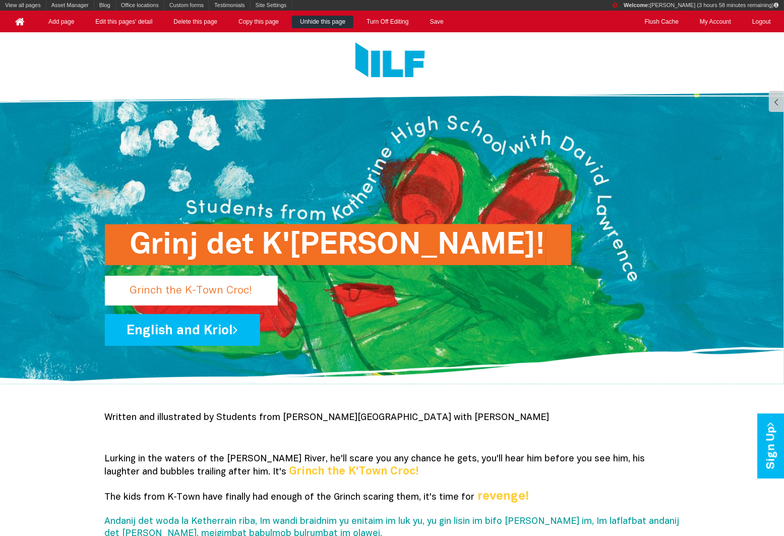
scroll to position [338, 0]
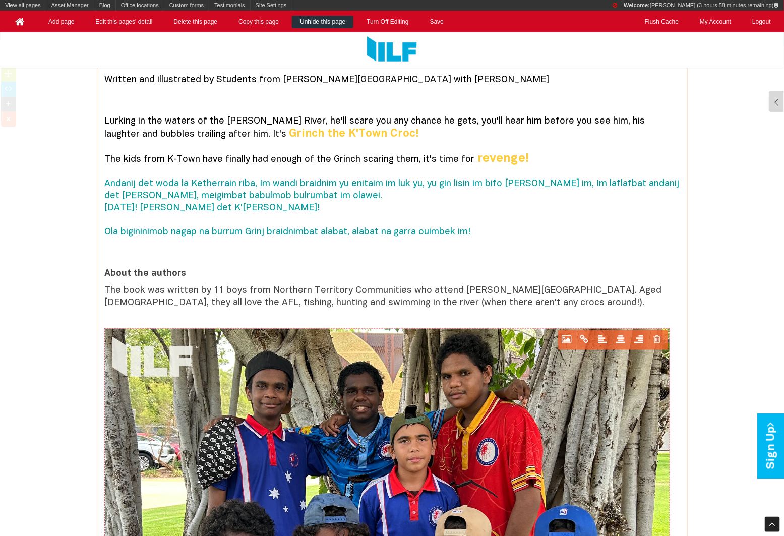
click at [140, 371] on img at bounding box center [387, 541] width 565 height 424
click at [8, 93] on div at bounding box center [8, 89] width 15 height 15
type textarea "<l4 ipsum="dolo-sitam: cons;"><a><elit seddo="eiusm: tem(5, 4, 1);">Incidid utl…"
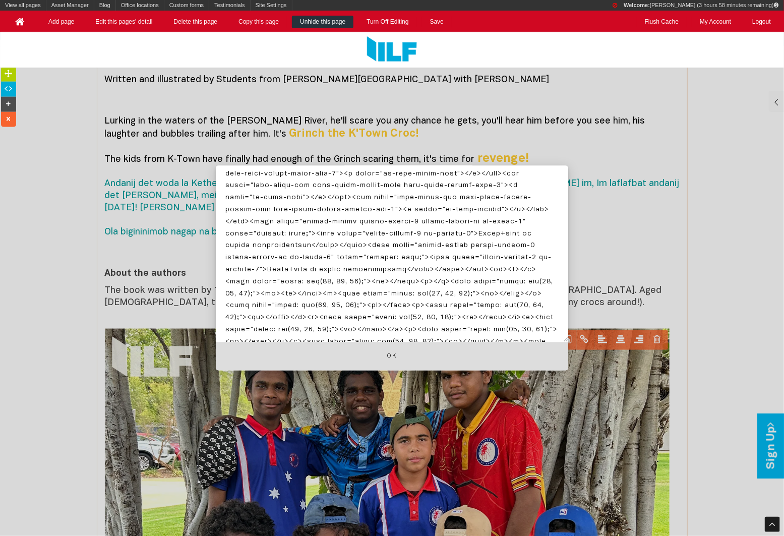
scroll to position [624, 0]
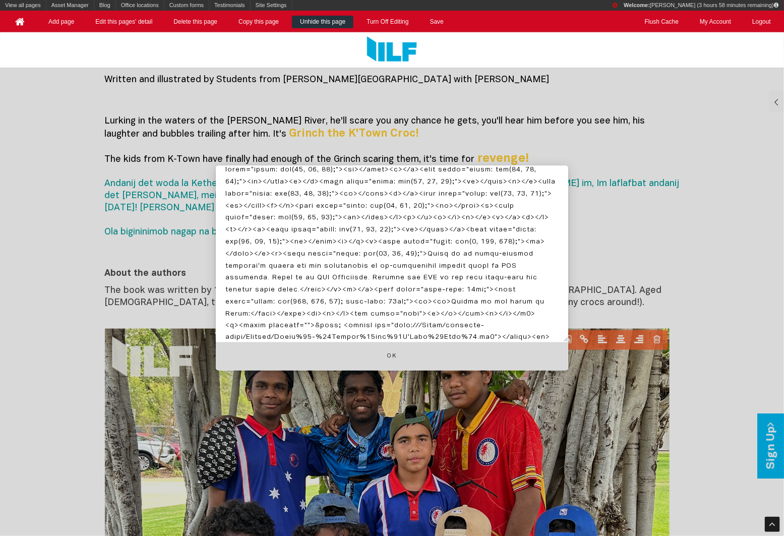
click at [479, 344] on button "Ok" at bounding box center [392, 356] width 353 height 29
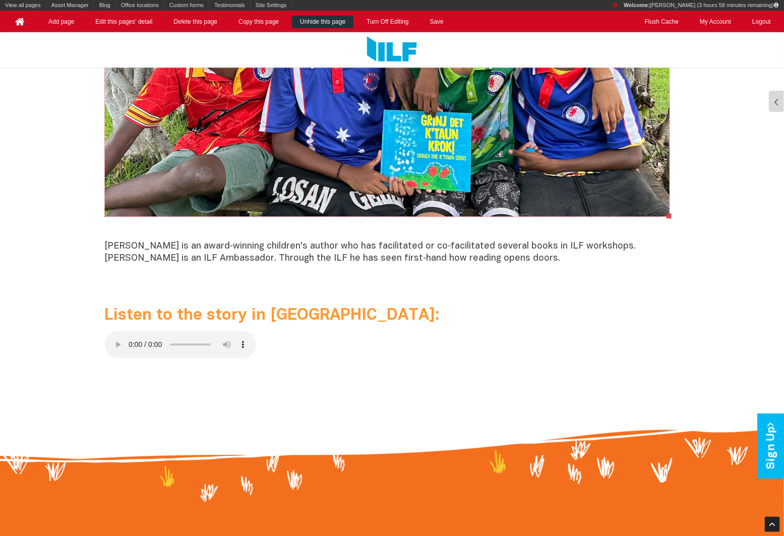
scroll to position [858, 0]
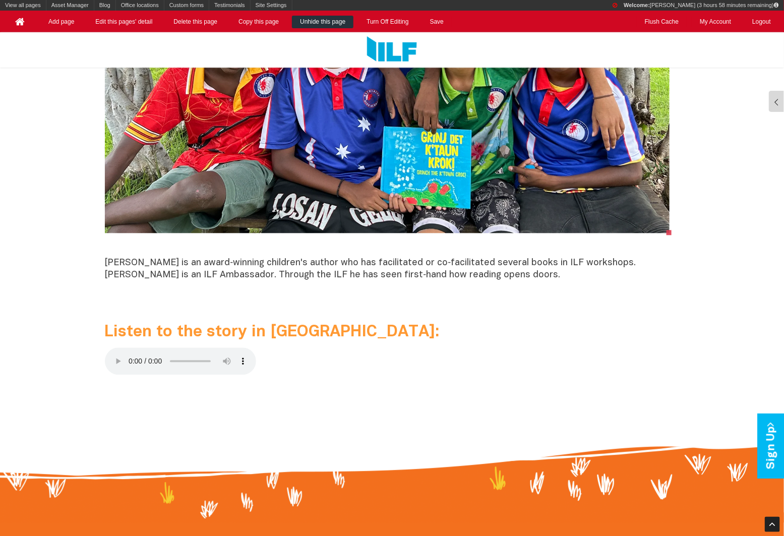
click at [498, 245] on p at bounding box center [392, 246] width 575 height 12
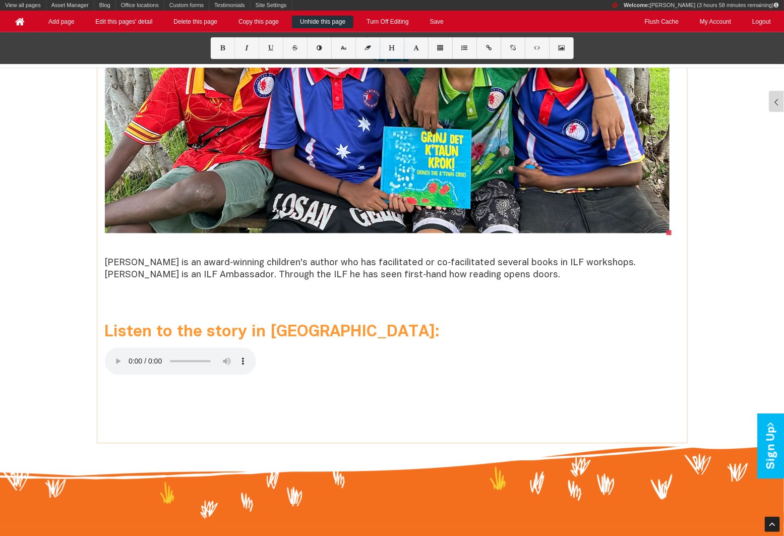
click at [435, 29] on div "View all pages Asset Manager Blog Add blog entry View all blog entries Office l…" at bounding box center [392, 16] width 784 height 32
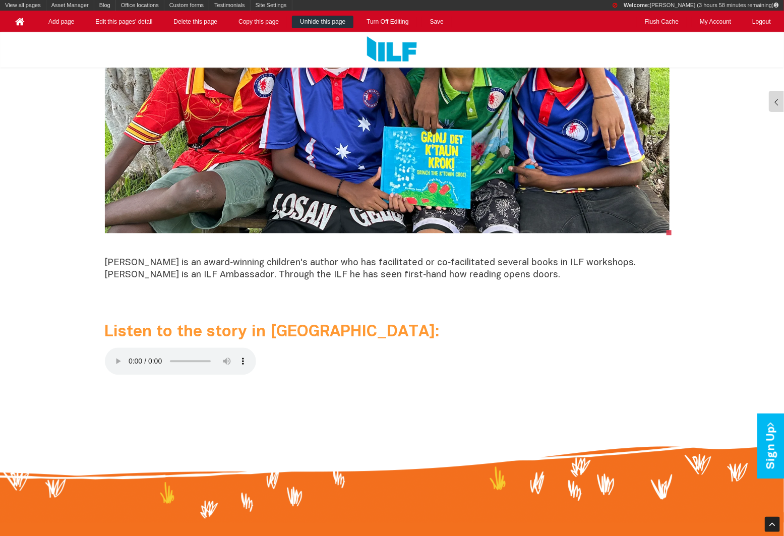
click at [435, 28] on div "View all pages Asset Manager Blog Add blog entry View all blog entries Office l…" at bounding box center [392, 16] width 784 height 32
click at [433, 22] on link "Save" at bounding box center [437, 22] width 30 height 13
click at [255, 165] on img at bounding box center [387, 21] width 565 height 424
